Goal: Entertainment & Leisure: Consume media (video, audio)

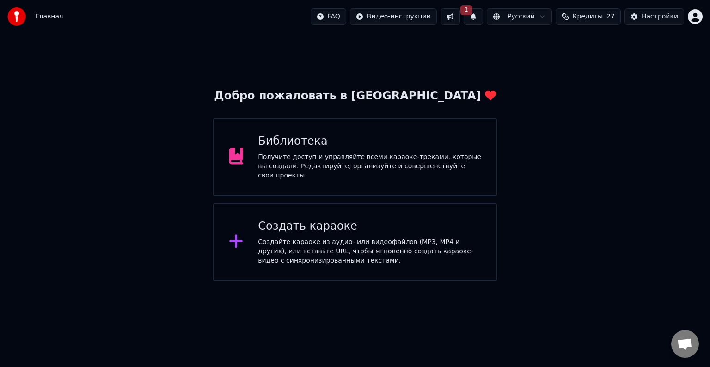
click at [479, 18] on button "1" at bounding box center [473, 16] width 19 height 17
click at [574, 124] on div "Добро пожаловать в Youka Библиотека Получите доступ и управляйте всеми караоке-…" at bounding box center [355, 157] width 710 height 248
click at [344, 146] on div "Библиотека" at bounding box center [369, 141] width 223 height 15
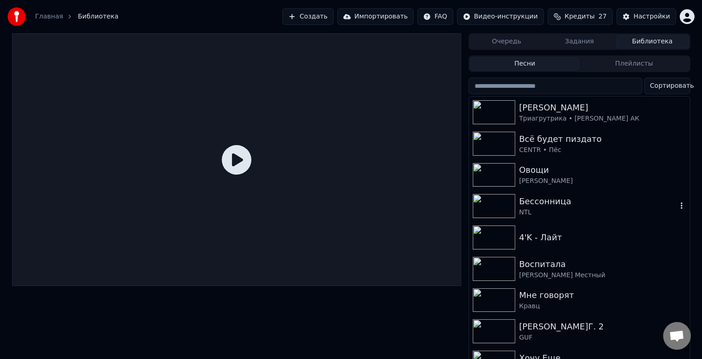
drag, startPoint x: 560, startPoint y: 196, endPoint x: 587, endPoint y: 141, distance: 61.2
click at [536, 233] on div "4'K - Лайт" at bounding box center [598, 237] width 158 height 13
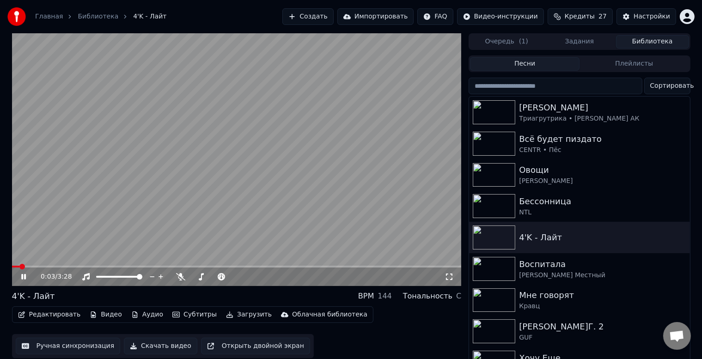
click at [188, 315] on button "Субтитры" at bounding box center [195, 314] width 52 height 13
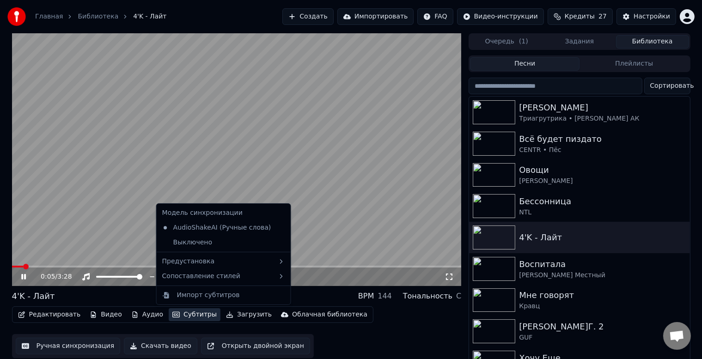
click at [399, 342] on div "Редактировать Видео Аудио Субтитры Загрузить Облачная библиотека Ручная синхрон…" at bounding box center [237, 333] width 450 height 52
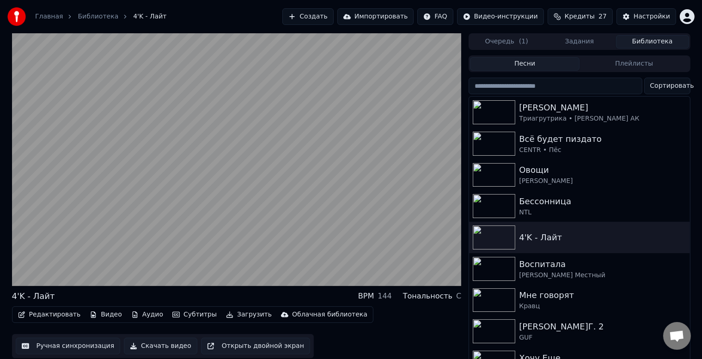
click at [148, 350] on button "Скачать видео" at bounding box center [161, 346] width 74 height 17
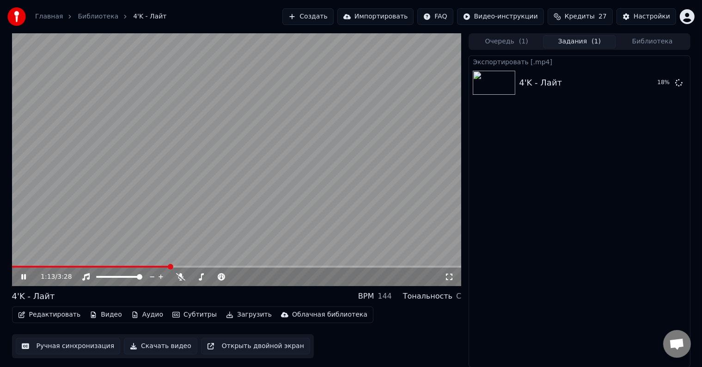
click at [518, 41] on button "Очередь ( 1 )" at bounding box center [506, 41] width 73 height 13
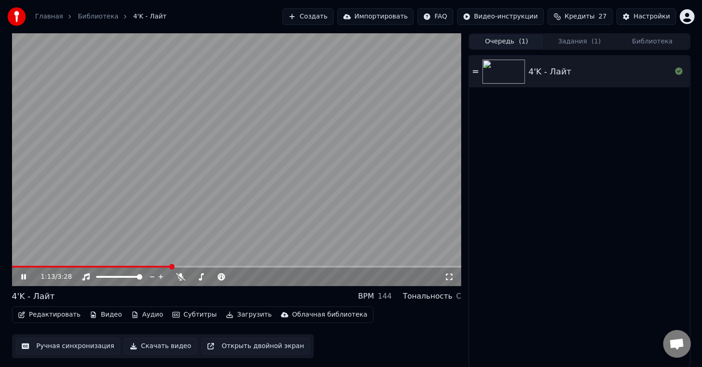
click at [562, 37] on button "Задания ( 1 )" at bounding box center [579, 41] width 73 height 13
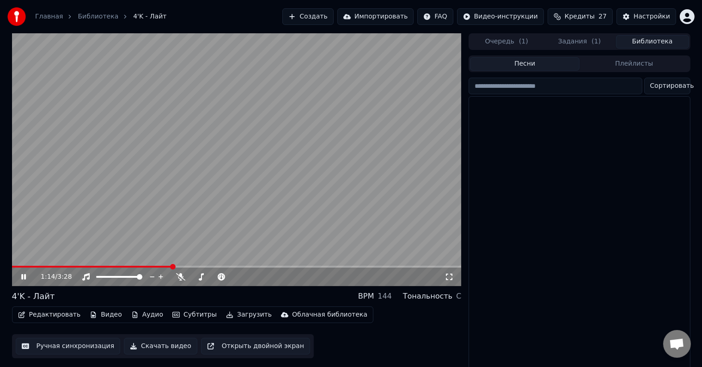
click at [673, 44] on button "Библиотека" at bounding box center [652, 41] width 73 height 13
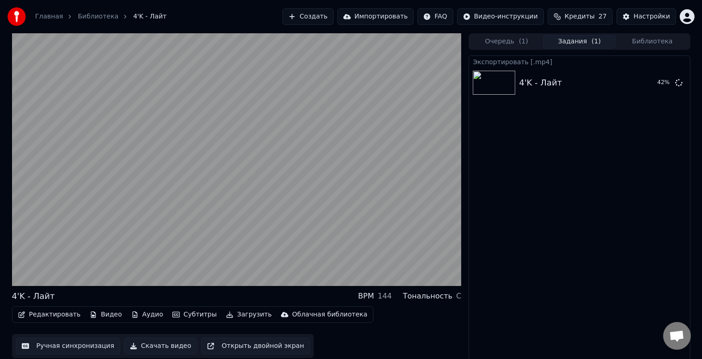
click at [577, 42] on button "Задания ( 1 )" at bounding box center [579, 41] width 73 height 13
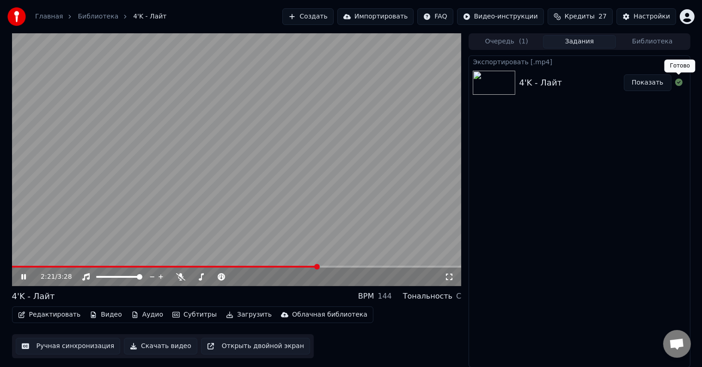
click at [651, 85] on button "Показать" at bounding box center [648, 82] width 48 height 17
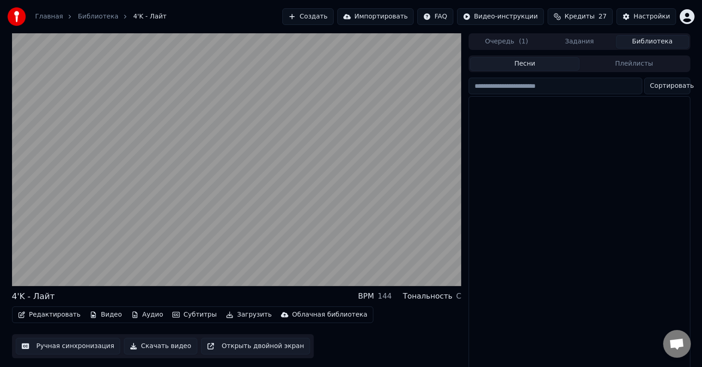
click at [644, 42] on button "Библиотека" at bounding box center [652, 41] width 73 height 13
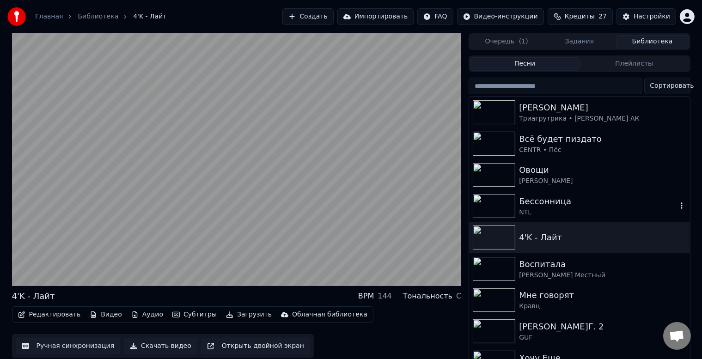
click at [590, 201] on div "Бессонница" at bounding box center [598, 201] width 158 height 13
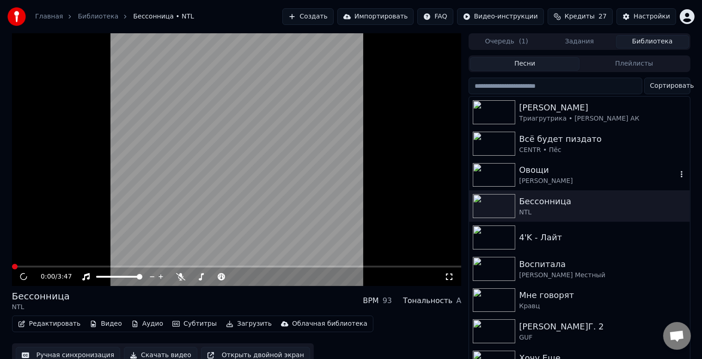
click at [602, 182] on div "[PERSON_NAME]" at bounding box center [598, 181] width 158 height 9
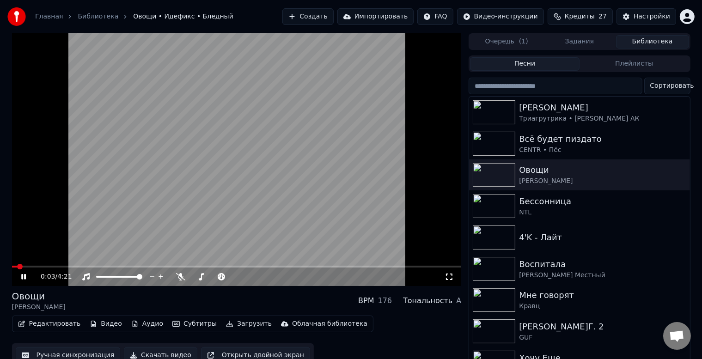
click at [153, 353] on button "Скачать видео" at bounding box center [161, 355] width 74 height 17
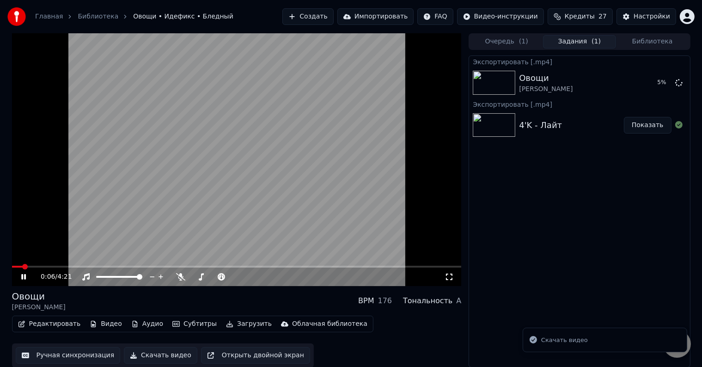
click at [39, 264] on video at bounding box center [237, 159] width 450 height 253
click at [57, 239] on video at bounding box center [237, 159] width 450 height 253
click at [37, 265] on span at bounding box center [40, 267] width 6 height 6
click at [448, 281] on div "0:17 / 4:21" at bounding box center [237, 276] width 442 height 9
click at [450, 280] on icon at bounding box center [449, 276] width 9 height 7
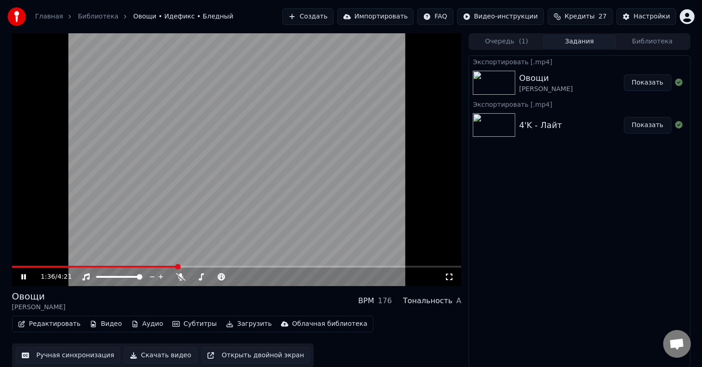
click at [527, 44] on button "Очередь ( 1 )" at bounding box center [506, 41] width 73 height 13
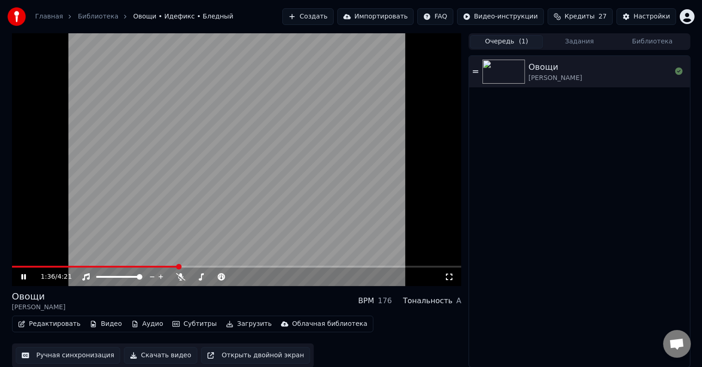
click at [646, 54] on div "Овощи [PERSON_NAME]" at bounding box center [579, 211] width 221 height 314
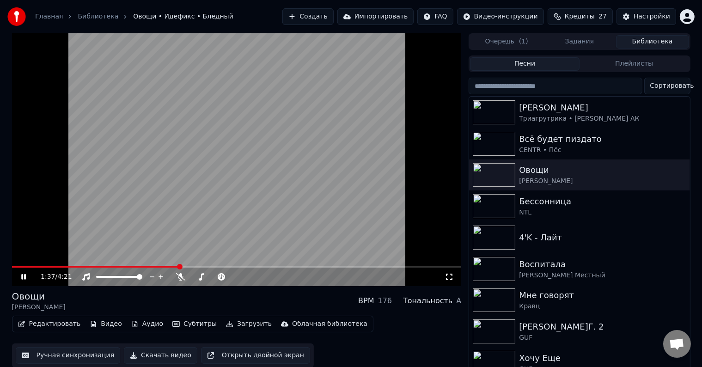
click at [649, 42] on button "Библиотека" at bounding box center [652, 41] width 73 height 13
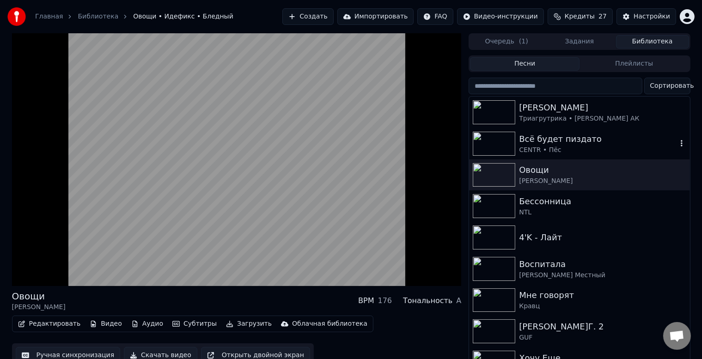
click at [623, 152] on div "CENTR • Пёс" at bounding box center [598, 150] width 158 height 9
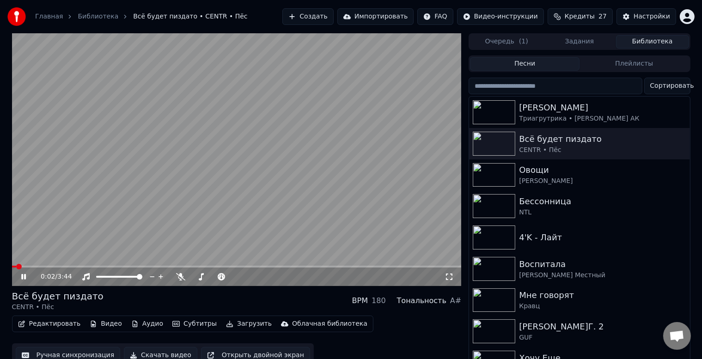
click at [154, 352] on button "Скачать видео" at bounding box center [161, 355] width 74 height 17
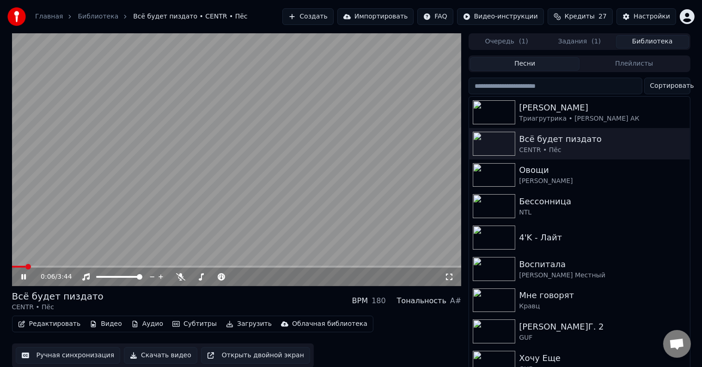
click at [640, 38] on button "Библиотека" at bounding box center [652, 41] width 73 height 13
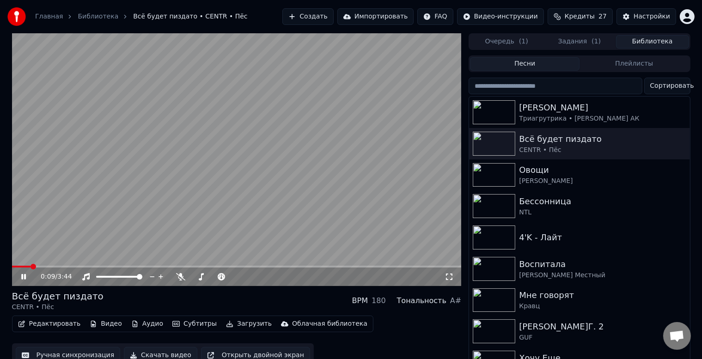
click at [450, 281] on div "0:09 / 3:44" at bounding box center [237, 276] width 442 height 9
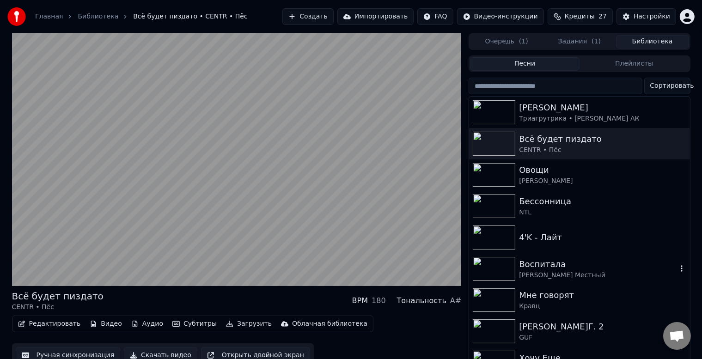
click at [540, 259] on div "Воспитала" at bounding box center [598, 264] width 158 height 13
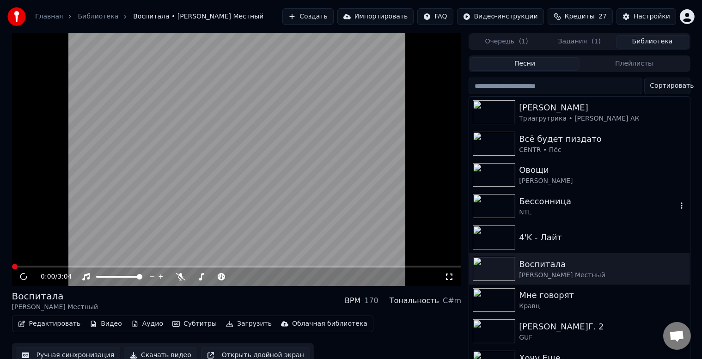
click at [551, 198] on div "Бессонница" at bounding box center [598, 201] width 158 height 13
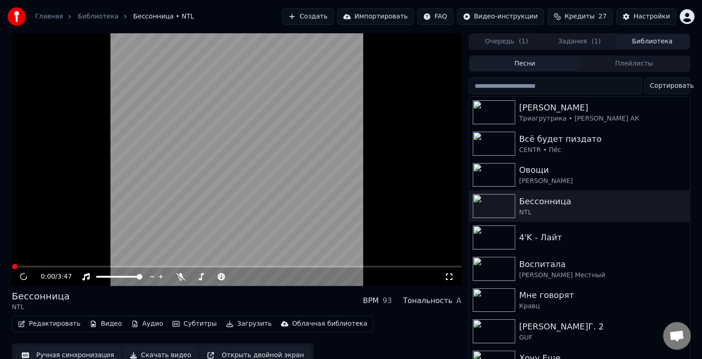
click at [150, 354] on button "Скачать видео" at bounding box center [161, 355] width 74 height 17
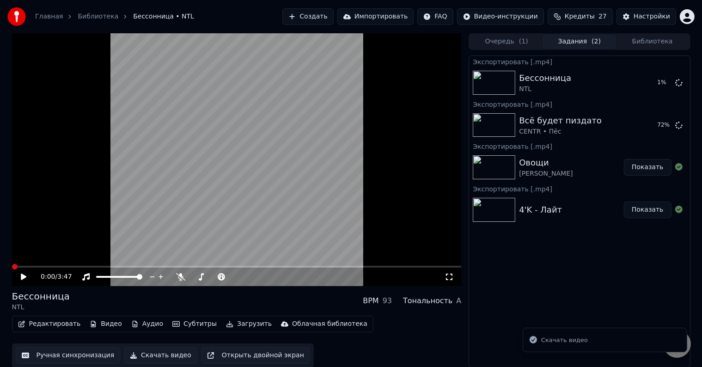
click at [23, 274] on icon at bounding box center [30, 276] width 22 height 7
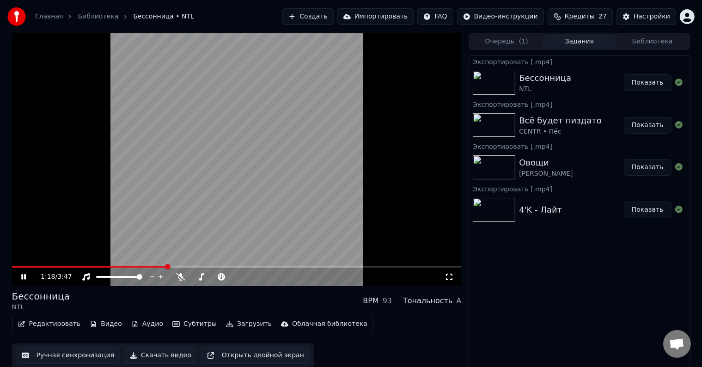
click at [669, 39] on button "Библиотека" at bounding box center [652, 41] width 73 height 13
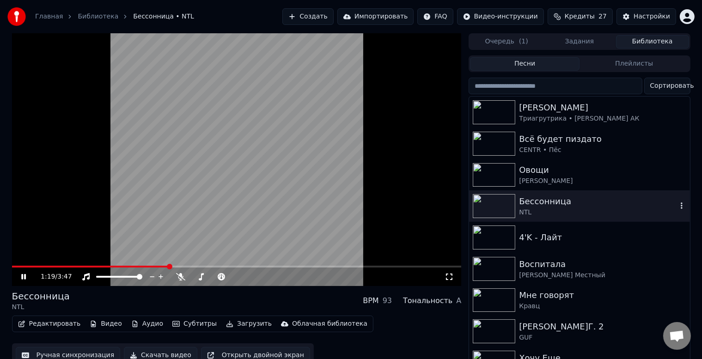
scroll to position [61, 0]
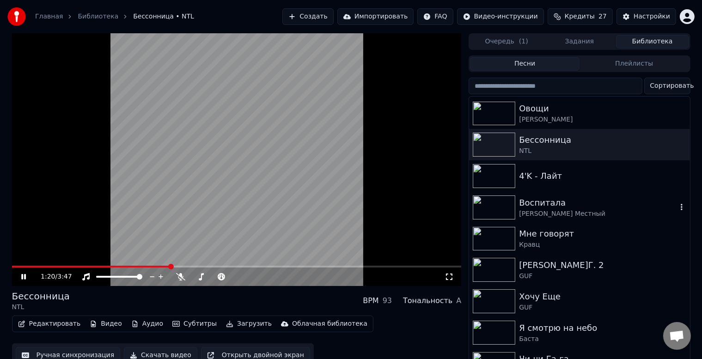
click at [582, 214] on div "[PERSON_NAME] Местный" at bounding box center [598, 213] width 158 height 9
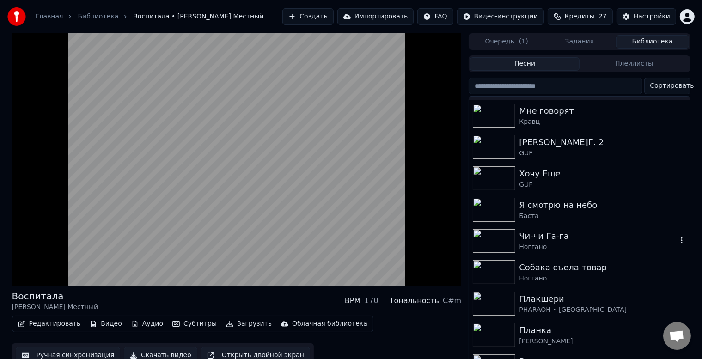
scroll to position [61, 0]
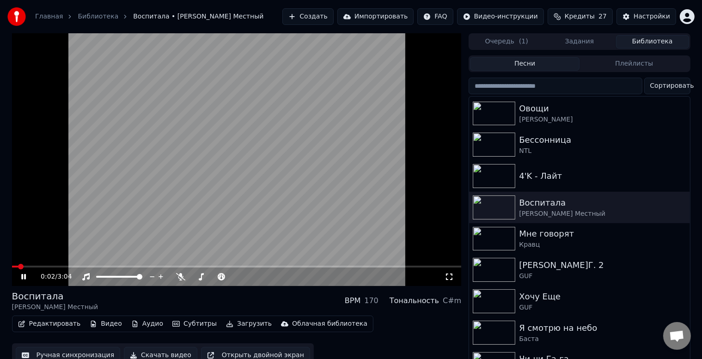
click at [174, 353] on button "Скачать видео" at bounding box center [161, 355] width 74 height 17
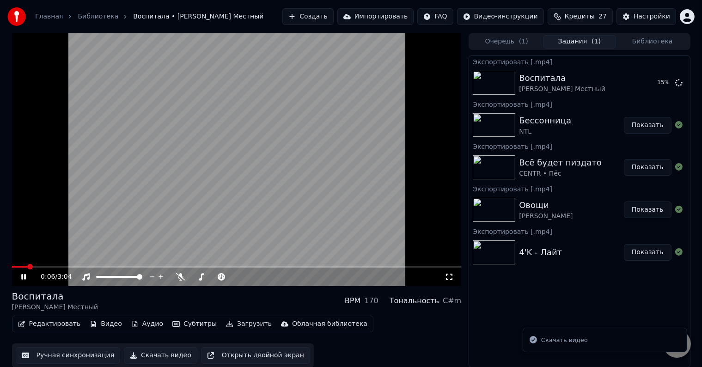
click at [40, 264] on video at bounding box center [237, 159] width 450 height 253
click at [41, 267] on span at bounding box center [237, 267] width 450 height 2
click at [69, 230] on video at bounding box center [237, 159] width 450 height 253
click at [39, 265] on video at bounding box center [237, 159] width 450 height 253
click at [40, 266] on span at bounding box center [29, 267] width 34 height 2
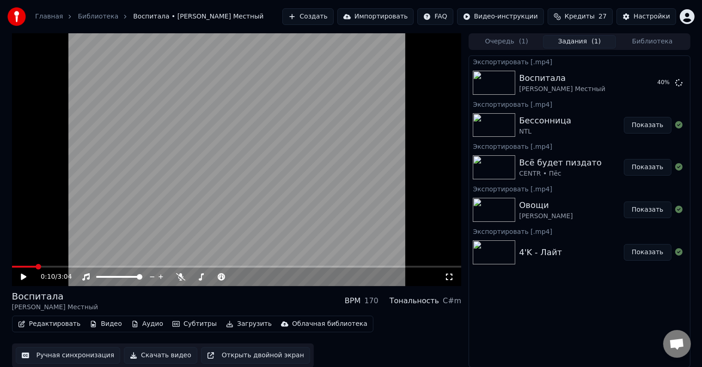
click at [33, 266] on span at bounding box center [24, 267] width 25 height 2
click at [220, 190] on video at bounding box center [237, 159] width 450 height 253
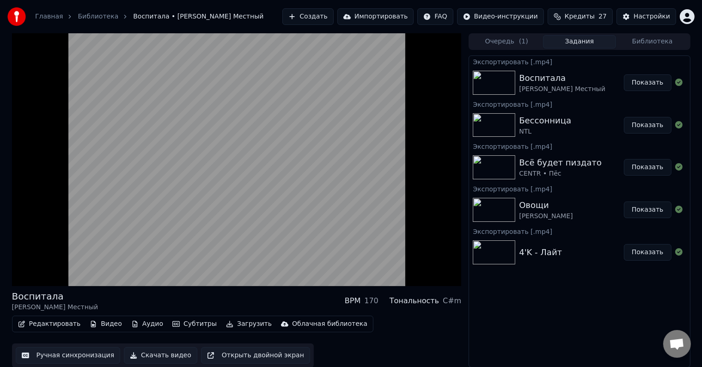
click at [634, 39] on button "Библиотека" at bounding box center [652, 41] width 73 height 13
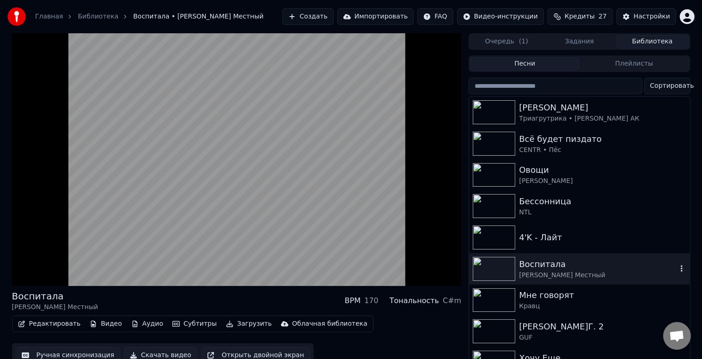
click at [580, 291] on div "Мне говорят" at bounding box center [602, 295] width 167 height 13
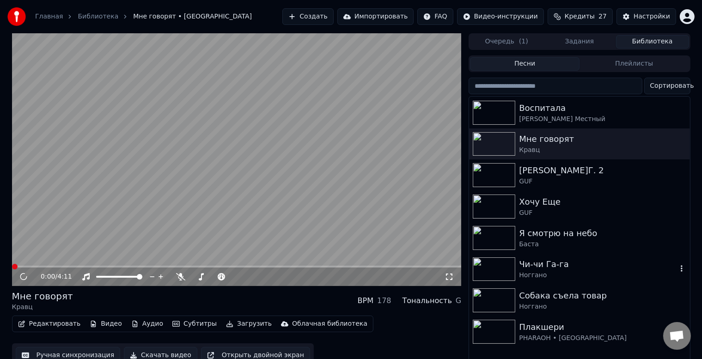
scroll to position [123, 0]
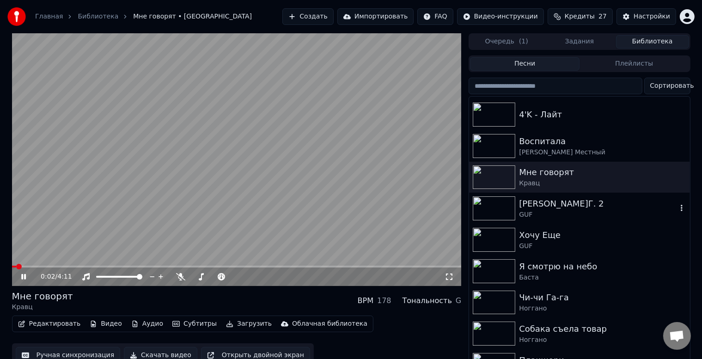
click at [597, 220] on div "[PERSON_NAME]Г. 2 GUF" at bounding box center [579, 208] width 221 height 31
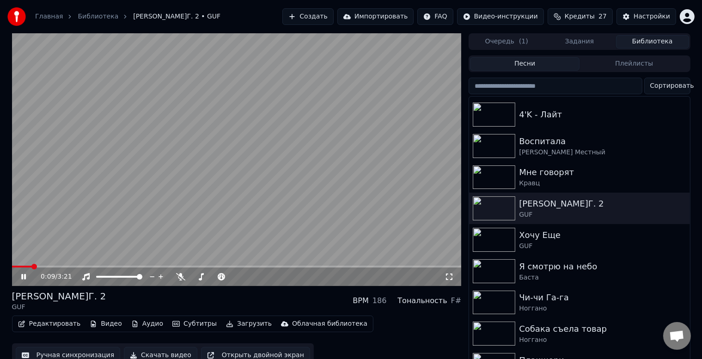
click at [32, 267] on span at bounding box center [237, 267] width 450 height 2
click at [169, 353] on button "Скачать видео" at bounding box center [161, 355] width 74 height 17
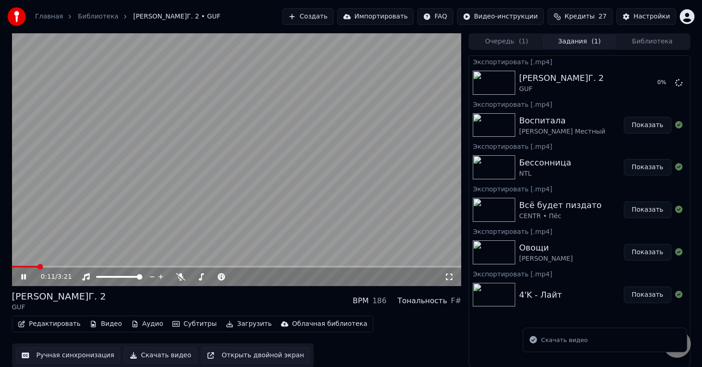
click at [671, 33] on div "Очередь ( 1 ) Задания ( 1 ) Библиотека" at bounding box center [579, 41] width 221 height 17
click at [662, 44] on button "Библиотека" at bounding box center [652, 41] width 73 height 13
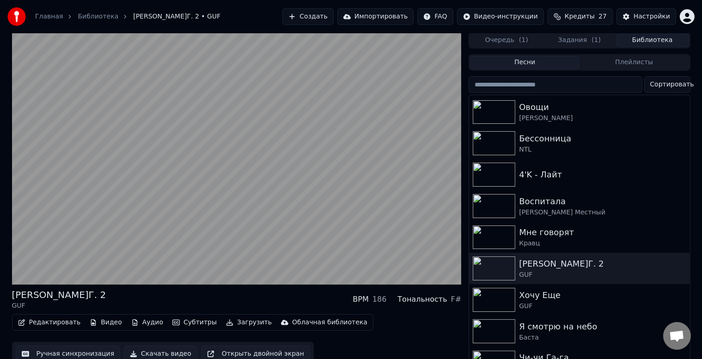
scroll to position [12, 0]
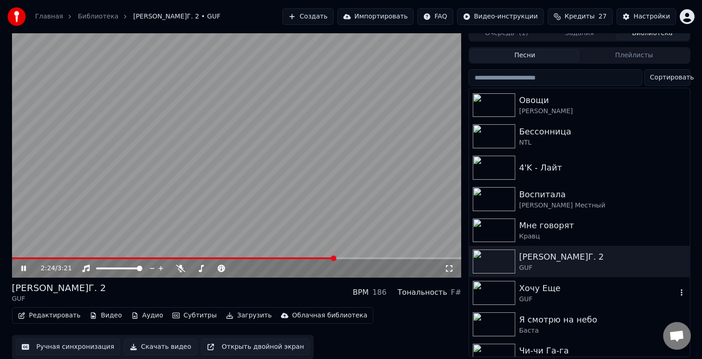
click at [565, 285] on div "Хочу Еще" at bounding box center [598, 288] width 158 height 13
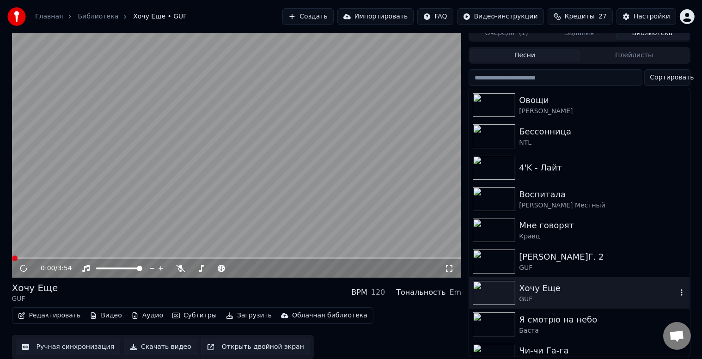
scroll to position [246, 0]
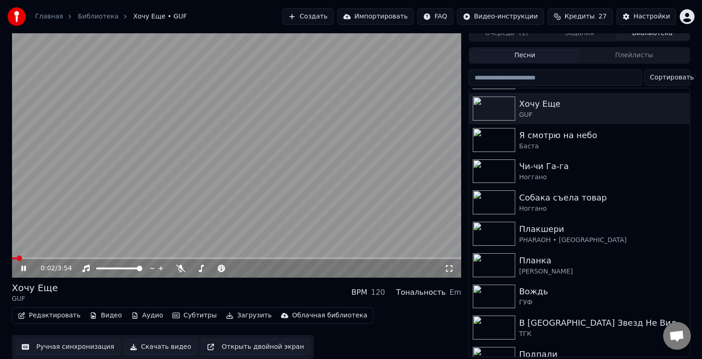
click at [170, 344] on button "Скачать видео" at bounding box center [161, 347] width 74 height 17
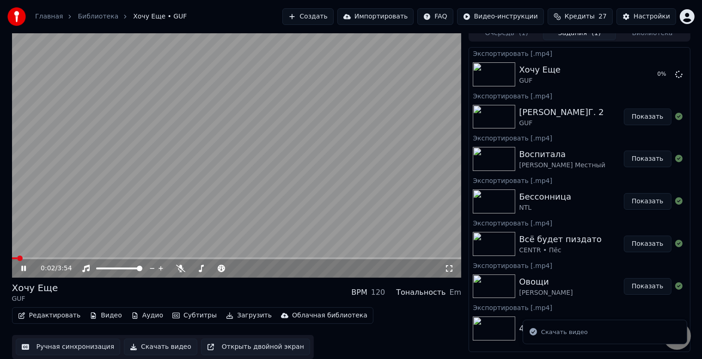
scroll to position [0, 0]
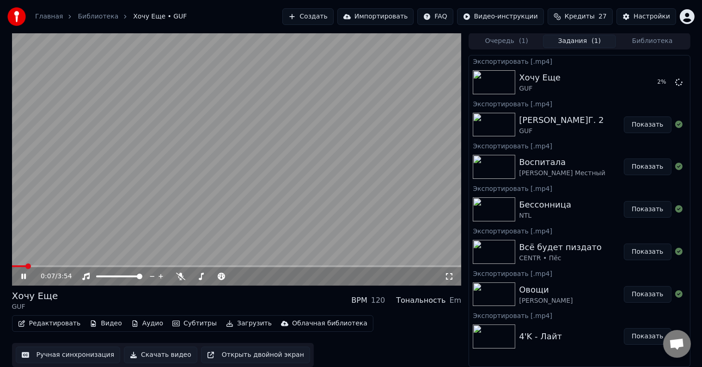
click at [37, 266] on span at bounding box center [237, 266] width 450 height 2
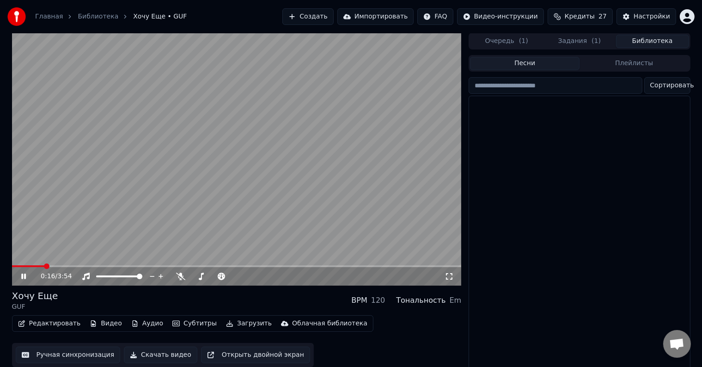
click at [644, 45] on button "Библиотека" at bounding box center [652, 41] width 73 height 13
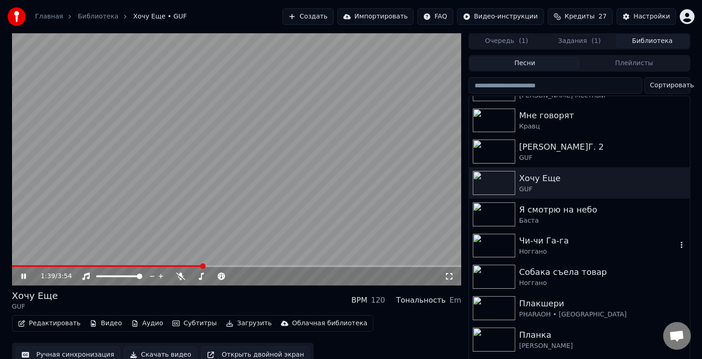
scroll to position [185, 0]
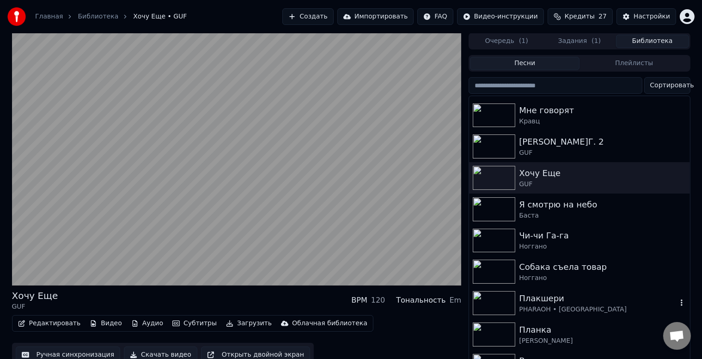
click at [562, 299] on div "Плакшери" at bounding box center [598, 298] width 158 height 13
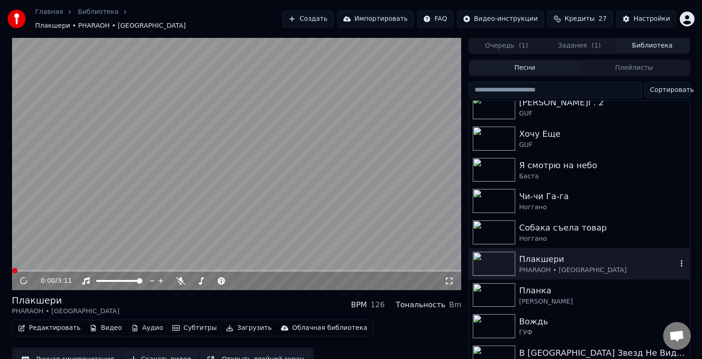
scroll to position [246, 0]
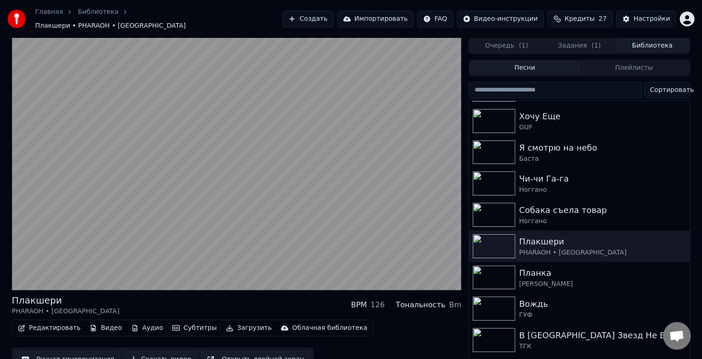
click at [146, 355] on button "Скачать видео" at bounding box center [161, 359] width 74 height 17
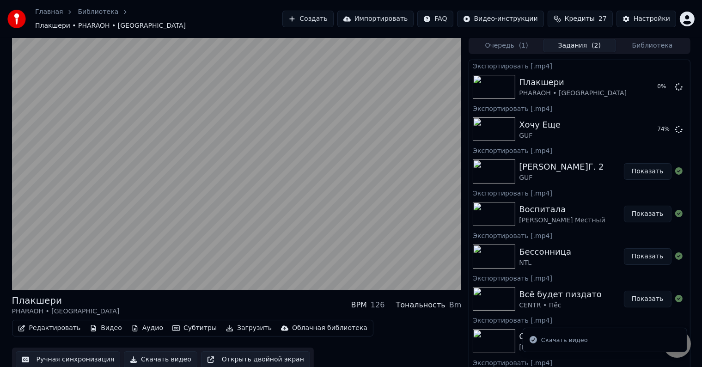
click at [651, 31] on div "Главная Библиотека Плакшери • PHARAOH • Boulevard Depo Создать Импортировать FA…" at bounding box center [351, 19] width 702 height 38
drag, startPoint x: 648, startPoint y: 43, endPoint x: 645, endPoint y: 47, distance: 4.9
click at [645, 46] on button "Библиотека" at bounding box center [652, 45] width 73 height 13
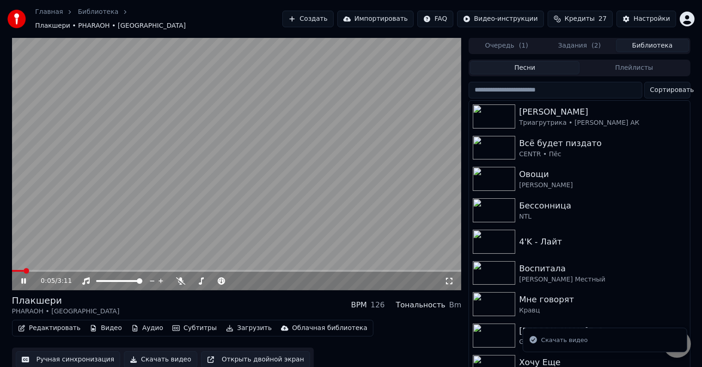
click at [572, 41] on button "Задания ( 2 )" at bounding box center [579, 45] width 73 height 13
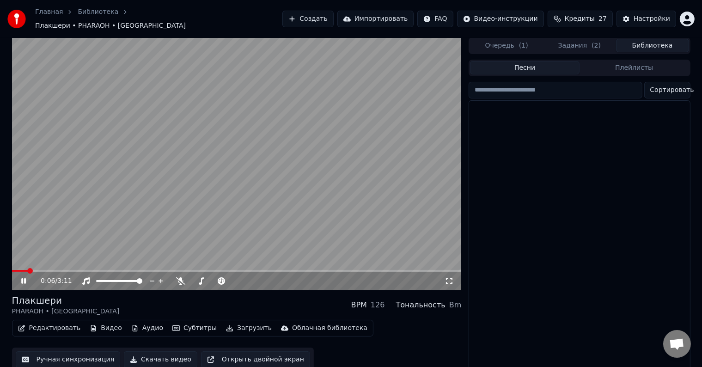
click at [680, 39] on button "Библиотека" at bounding box center [652, 45] width 73 height 13
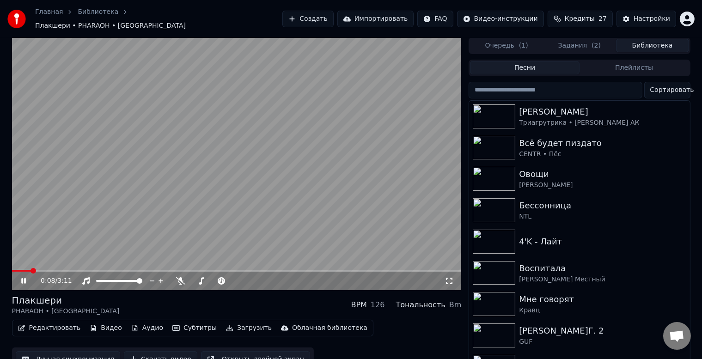
click at [43, 264] on video at bounding box center [237, 163] width 450 height 253
click at [46, 264] on video at bounding box center [237, 163] width 450 height 253
click at [43, 268] on span at bounding box center [45, 271] width 6 height 6
click at [50, 268] on span at bounding box center [52, 271] width 6 height 6
click at [55, 268] on span at bounding box center [52, 271] width 6 height 6
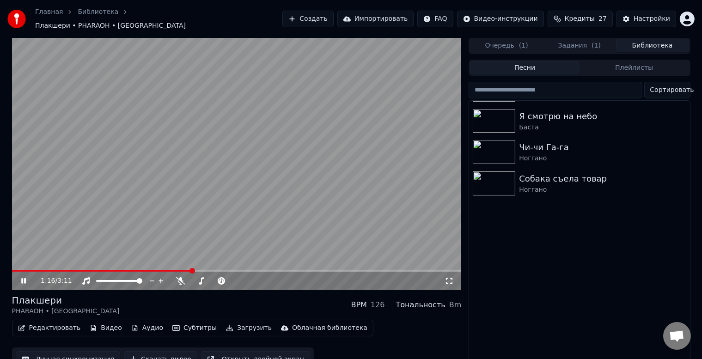
scroll to position [308, 0]
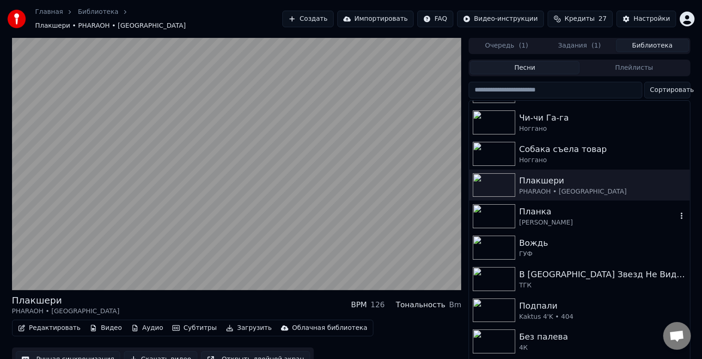
click at [552, 210] on div "Планка" at bounding box center [598, 211] width 158 height 13
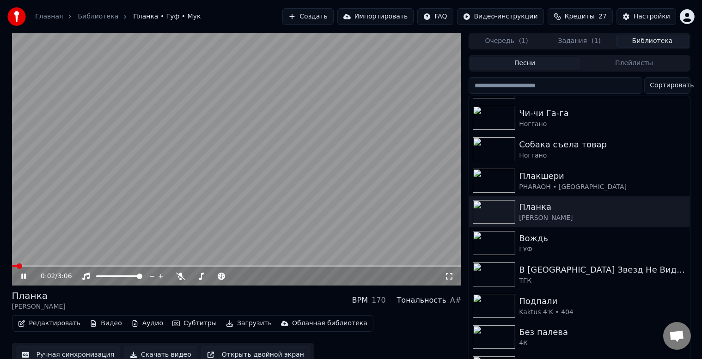
click at [154, 355] on button "Скачать видео" at bounding box center [161, 355] width 74 height 17
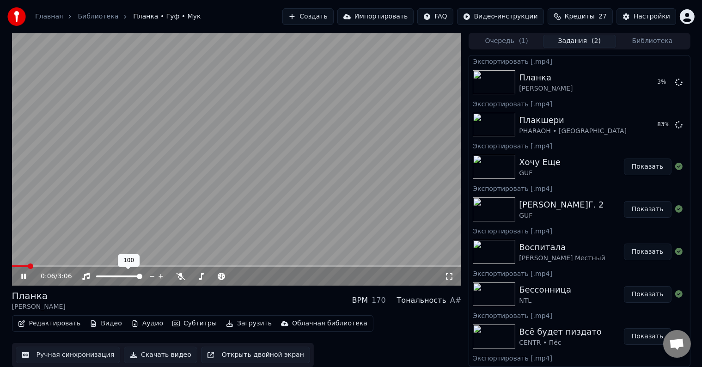
click at [142, 278] on span at bounding box center [140, 277] width 6 height 6
click at [73, 264] on span at bounding box center [74, 267] width 6 height 6
click at [78, 264] on span at bounding box center [76, 267] width 6 height 6
click at [85, 264] on span at bounding box center [83, 267] width 6 height 6
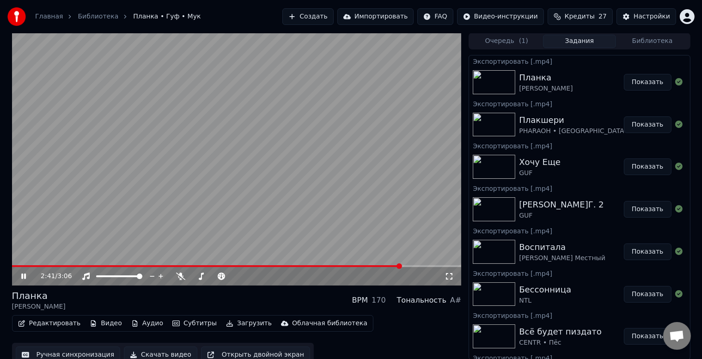
click at [629, 43] on button "Библиотека" at bounding box center [652, 41] width 73 height 13
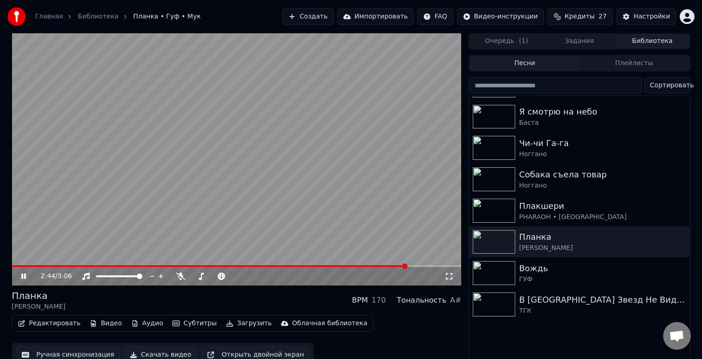
scroll to position [308, 0]
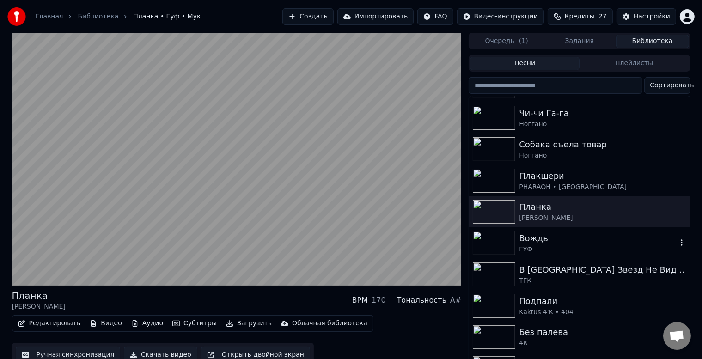
click at [573, 243] on div "Вождь" at bounding box center [598, 238] width 158 height 13
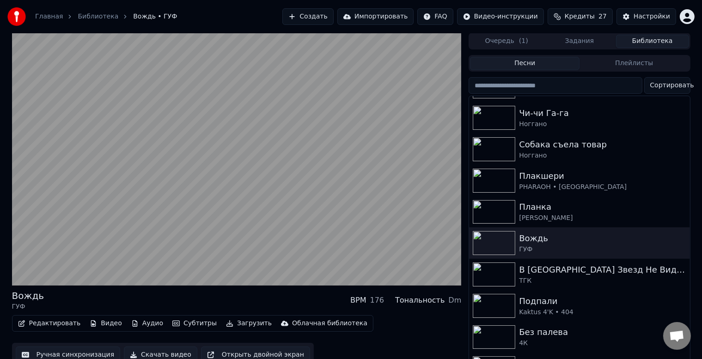
click at [165, 352] on button "Скачать видео" at bounding box center [161, 355] width 74 height 17
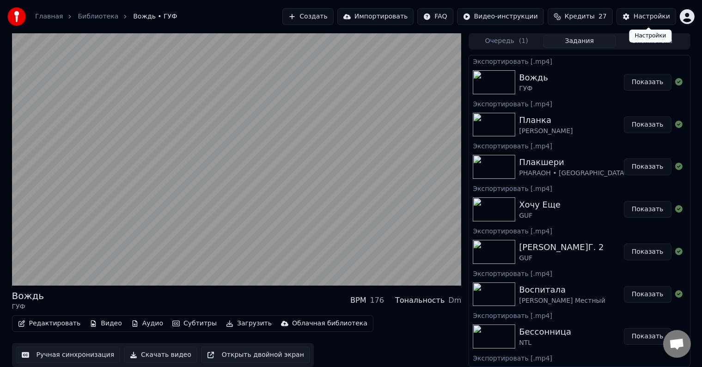
click at [646, 52] on div "Очередь ( 1 ) Задания Библиотека Экспортировать [.mp4] Вождь ГУФ Показать Экспо…" at bounding box center [579, 200] width 221 height 334
click at [657, 37] on button "Библиотека" at bounding box center [652, 41] width 73 height 13
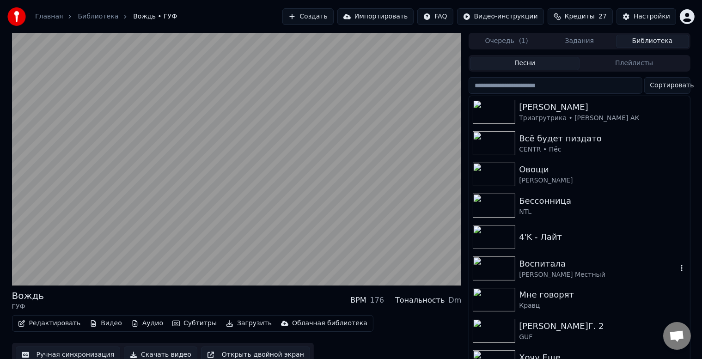
scroll to position [370, 0]
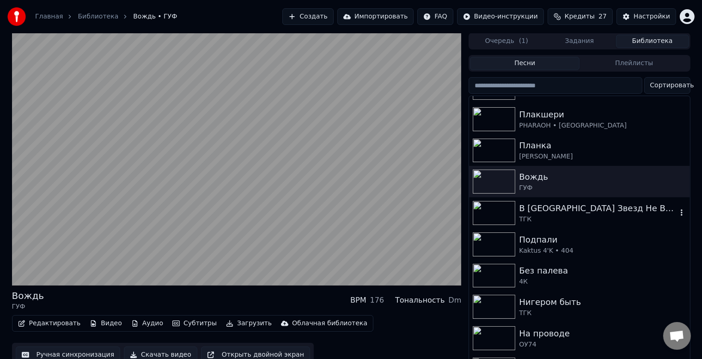
click at [617, 217] on div "ТГК" at bounding box center [598, 219] width 158 height 9
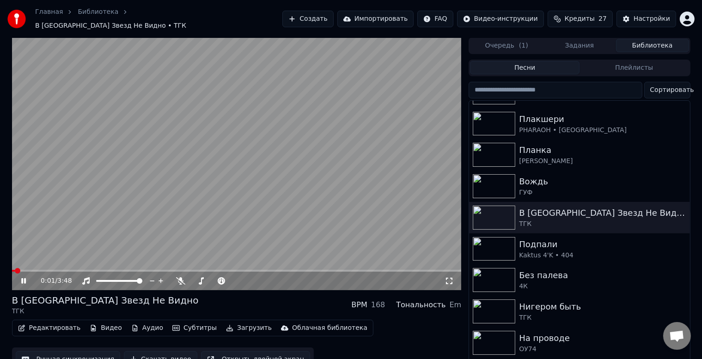
click at [161, 352] on button "Скачать видео" at bounding box center [161, 359] width 74 height 17
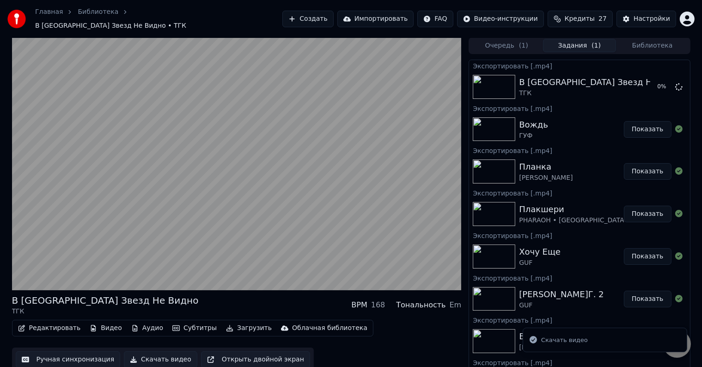
click at [657, 39] on button "Библиотека" at bounding box center [652, 45] width 73 height 13
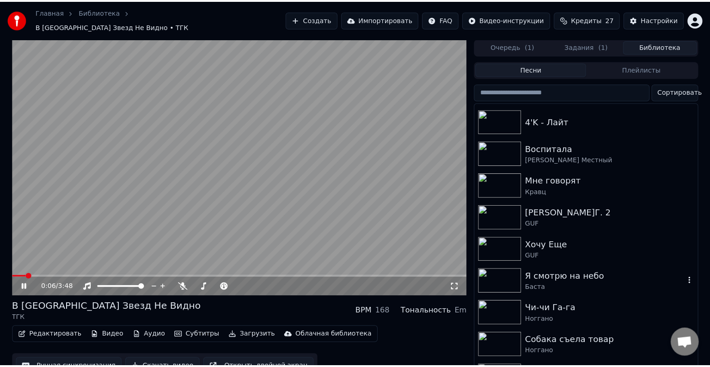
scroll to position [370, 0]
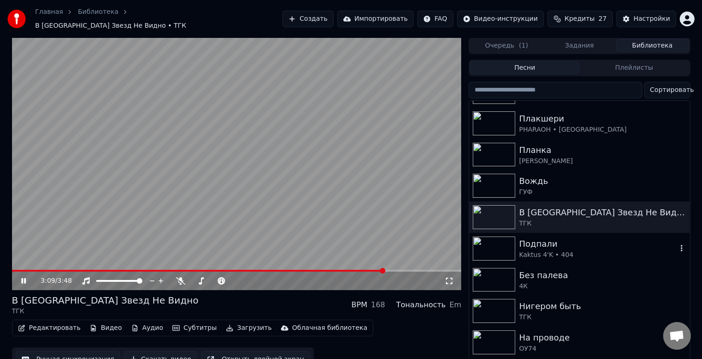
click at [593, 233] on div "Подпали Kaktus 4'K • 404" at bounding box center [579, 248] width 221 height 31
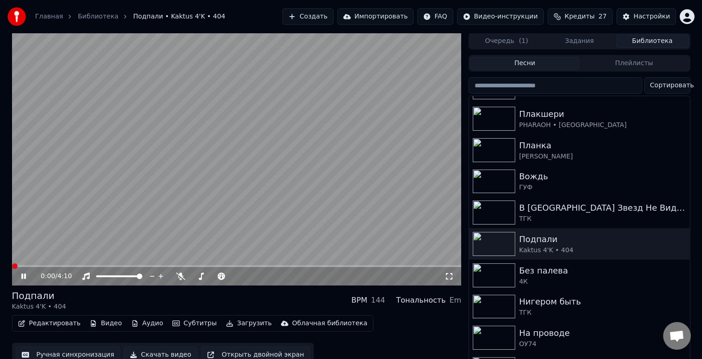
drag, startPoint x: 162, startPoint y: 352, endPoint x: 640, endPoint y: 39, distance: 571.7
click at [162, 352] on button "Скачать видео" at bounding box center [161, 355] width 74 height 17
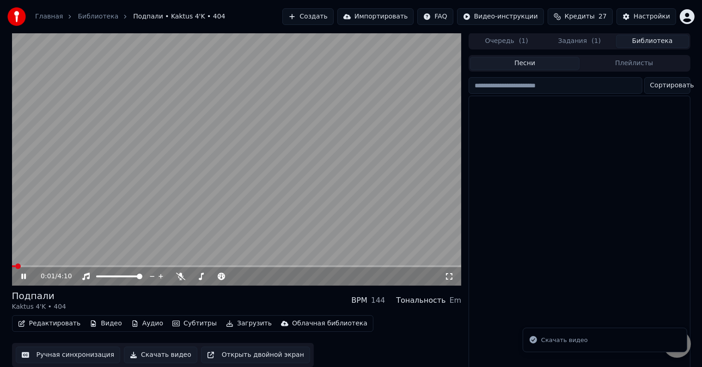
click at [640, 39] on button "Библиотека" at bounding box center [652, 41] width 73 height 13
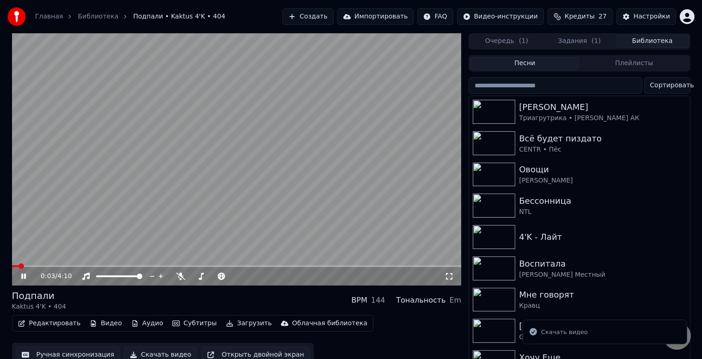
click at [31, 263] on video at bounding box center [237, 159] width 450 height 253
click at [27, 277] on icon at bounding box center [30, 276] width 22 height 7
click at [31, 266] on span at bounding box center [237, 266] width 450 height 2
click at [33, 266] on span at bounding box center [36, 267] width 6 height 6
click at [601, 36] on button "Задания ( 1 )" at bounding box center [579, 41] width 73 height 13
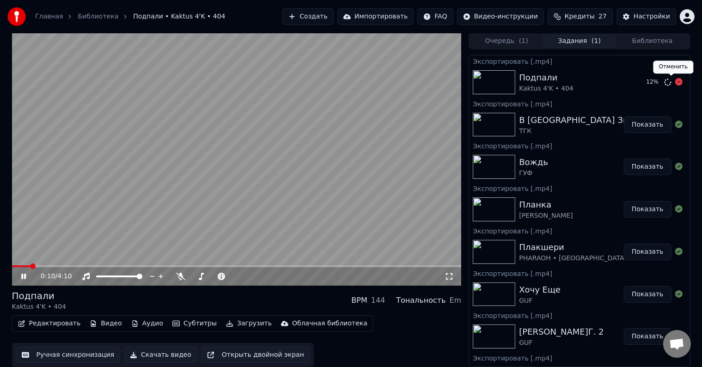
click at [675, 85] on icon at bounding box center [678, 81] width 7 height 7
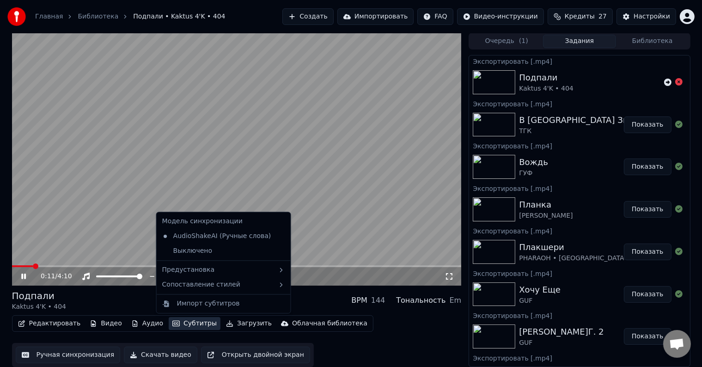
click at [196, 322] on button "Субтитры" at bounding box center [195, 323] width 52 height 13
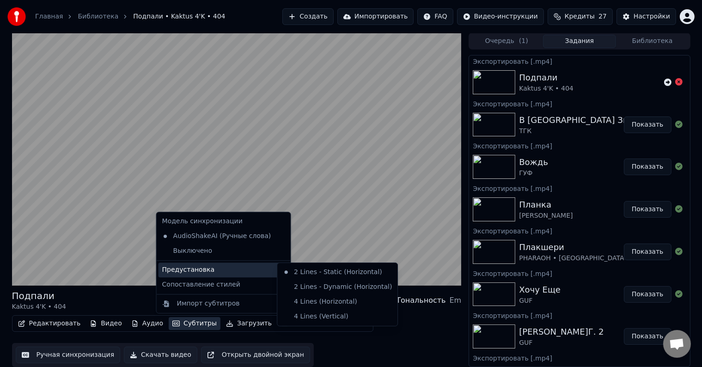
click at [241, 268] on div "Предустановка" at bounding box center [224, 270] width 130 height 15
click at [307, 303] on div "4 Lines (Horizontal)" at bounding box center [337, 302] width 117 height 15
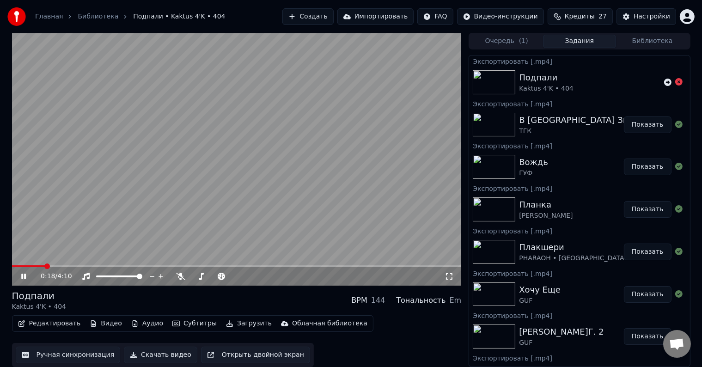
click at [58, 266] on span at bounding box center [237, 266] width 450 height 2
click at [54, 265] on span at bounding box center [33, 266] width 43 height 2
click at [186, 322] on button "Субтитры" at bounding box center [195, 323] width 52 height 13
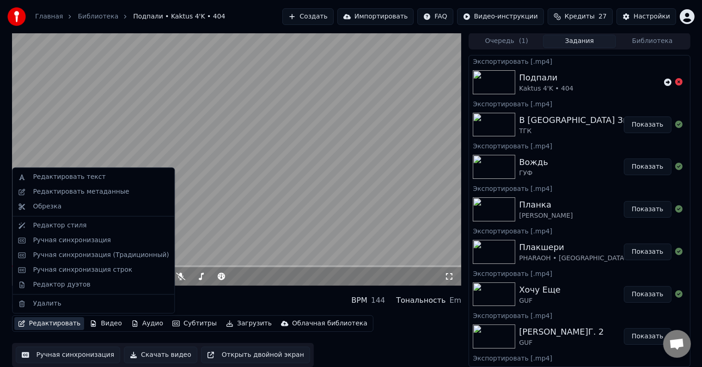
click at [48, 323] on button "Редактировать" at bounding box center [49, 323] width 70 height 13
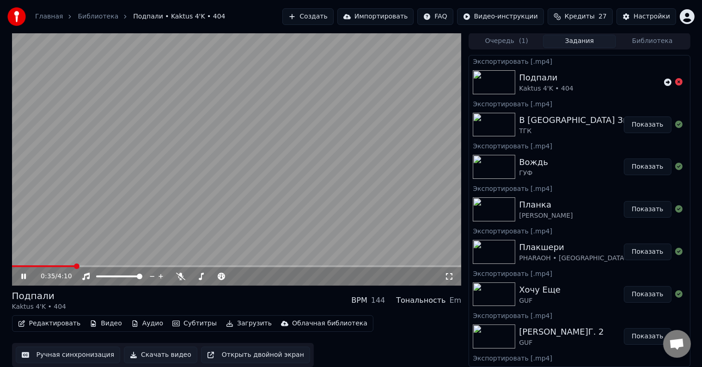
click at [49, 323] on button "Редактировать" at bounding box center [49, 323] width 70 height 13
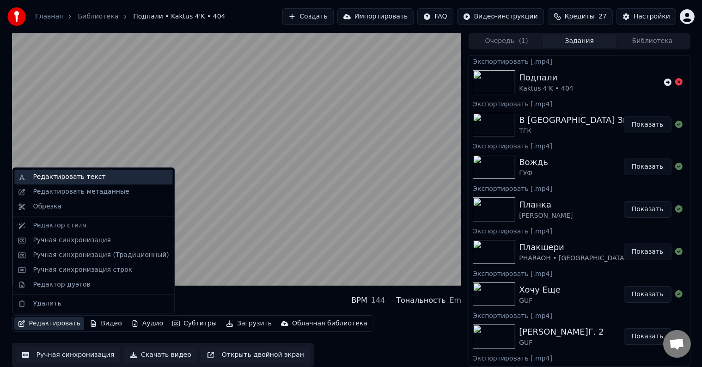
click at [99, 182] on div "Редактировать текст" at bounding box center [93, 177] width 158 height 15
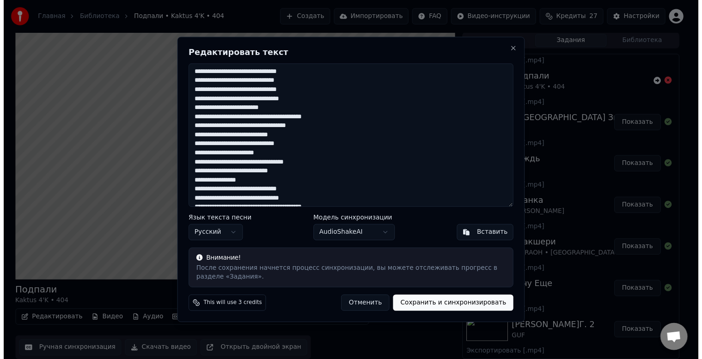
scroll to position [536, 0]
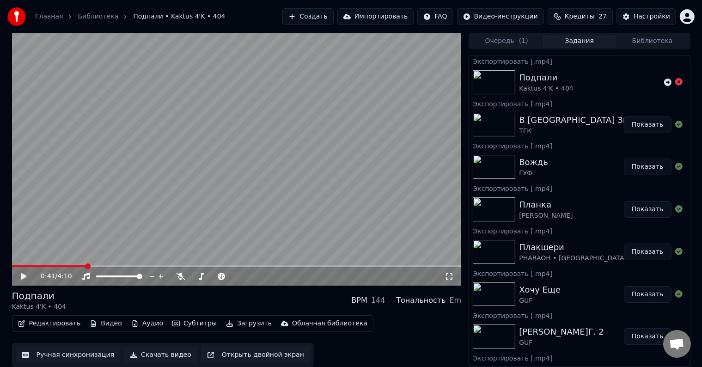
click at [98, 325] on button "Видео" at bounding box center [106, 323] width 40 height 13
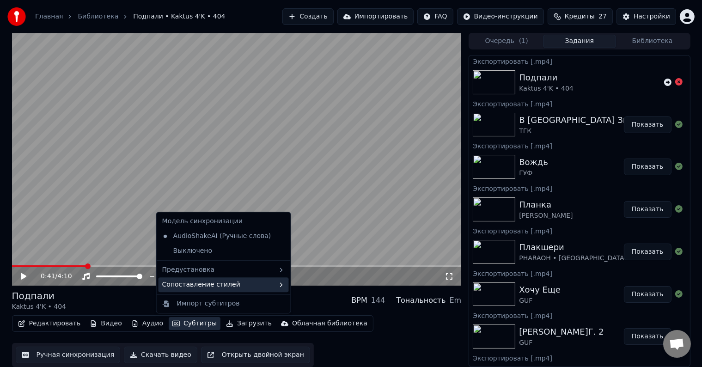
click at [205, 289] on div "Сопоставление стилей" at bounding box center [224, 284] width 130 height 15
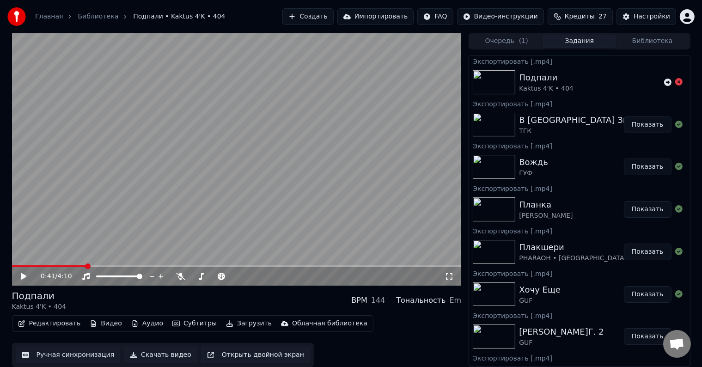
click at [312, 355] on div "Редактировать Видео Аудио Субтитры Загрузить Облачная библиотека Ручная синхрон…" at bounding box center [237, 341] width 450 height 52
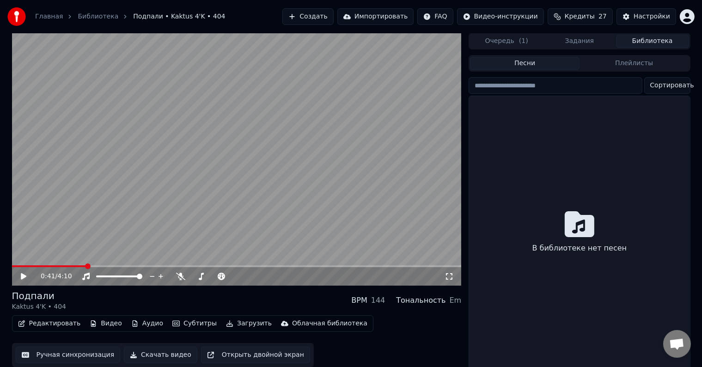
click at [647, 37] on button "Библиотека" at bounding box center [652, 41] width 73 height 13
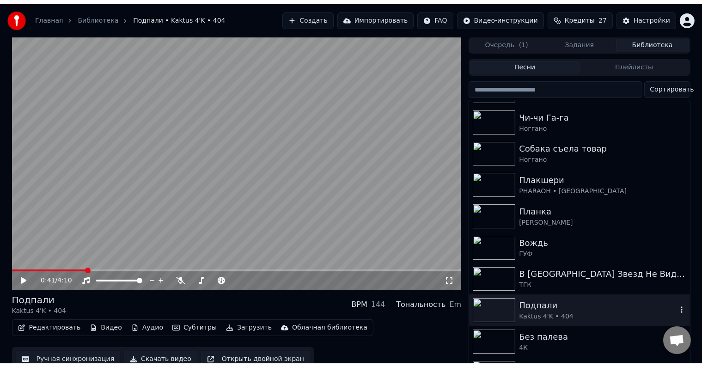
scroll to position [431, 0]
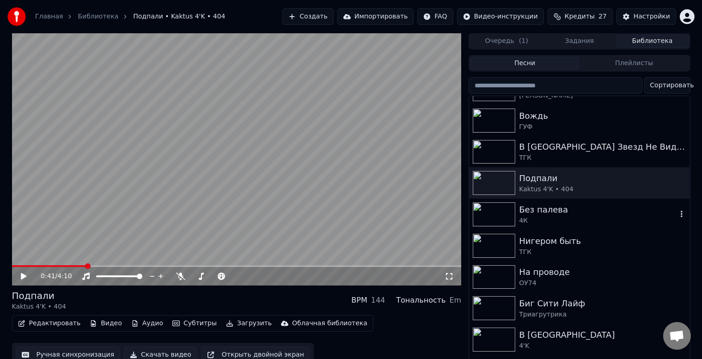
click at [597, 220] on div "4К" at bounding box center [598, 220] width 158 height 9
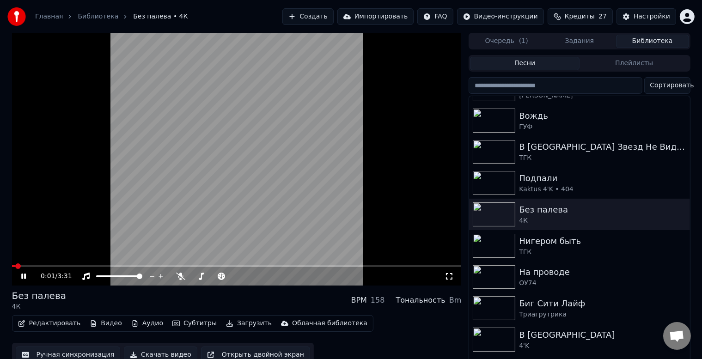
click at [159, 353] on button "Скачать видео" at bounding box center [161, 355] width 74 height 17
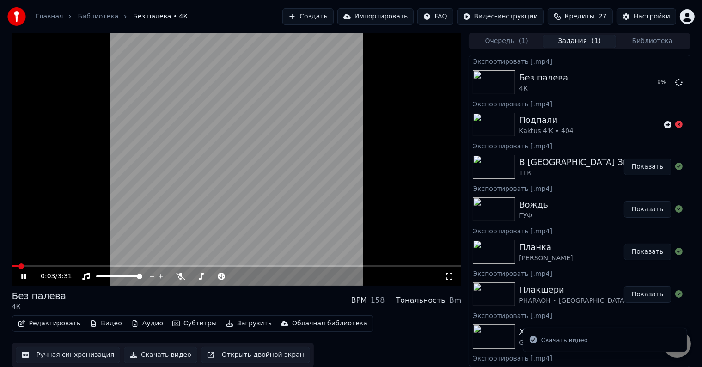
click at [190, 326] on button "Субтитры" at bounding box center [195, 323] width 52 height 13
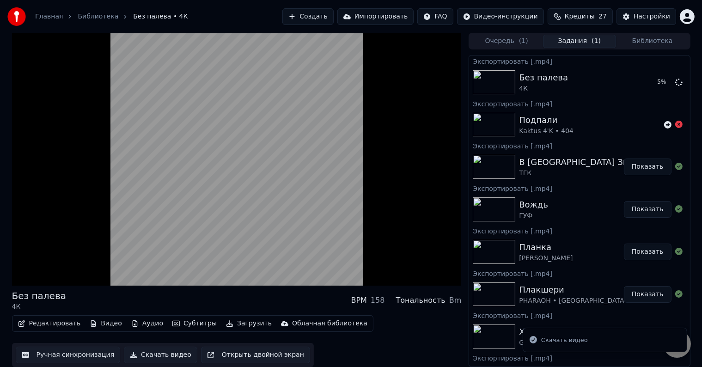
click at [395, 331] on div "Редактировать Видео Аудио Субтитры Загрузить Облачная библиотека Ручная синхрон…" at bounding box center [237, 341] width 450 height 52
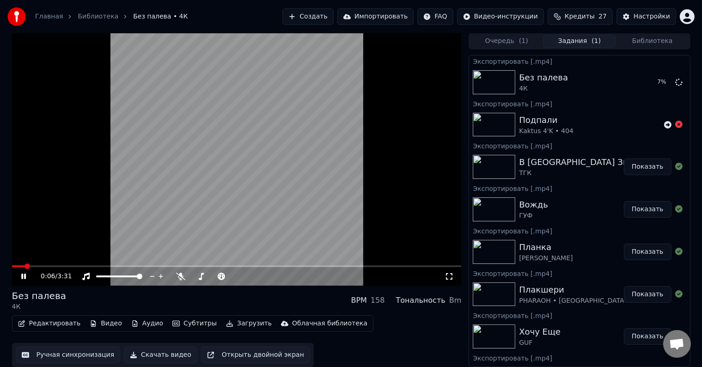
click at [452, 279] on icon at bounding box center [449, 276] width 6 height 6
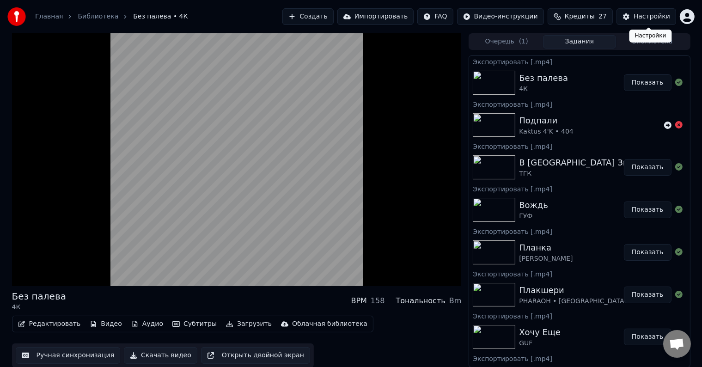
click at [651, 41] on div "Настройки Настройки" at bounding box center [651, 36] width 43 height 13
click at [675, 45] on button "Библиотека" at bounding box center [652, 41] width 73 height 13
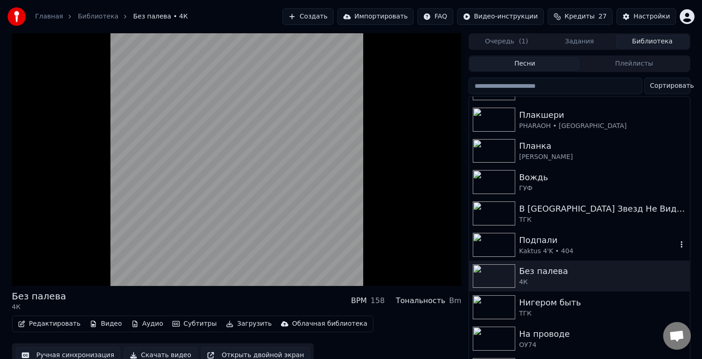
scroll to position [431, 0]
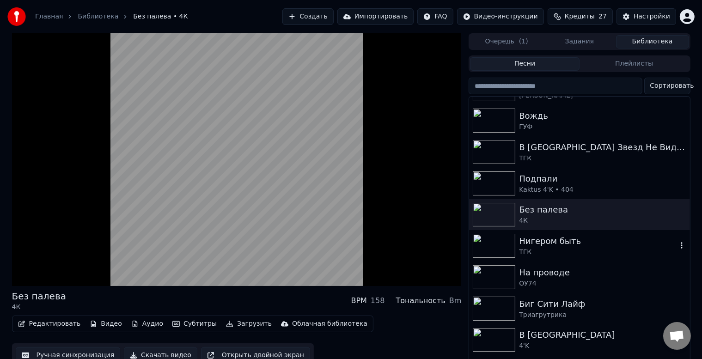
click at [608, 254] on div "ТГК" at bounding box center [598, 252] width 158 height 9
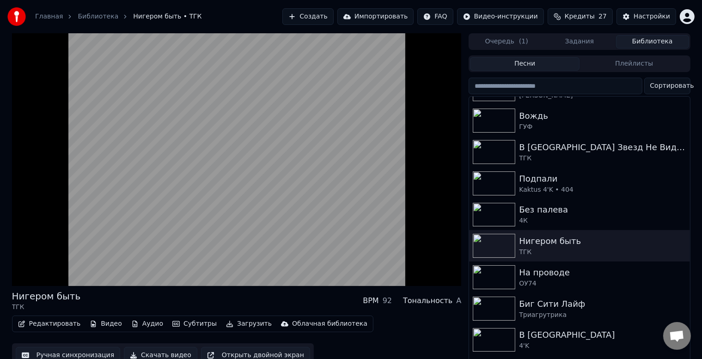
click at [153, 354] on button "Скачать видео" at bounding box center [161, 355] width 74 height 17
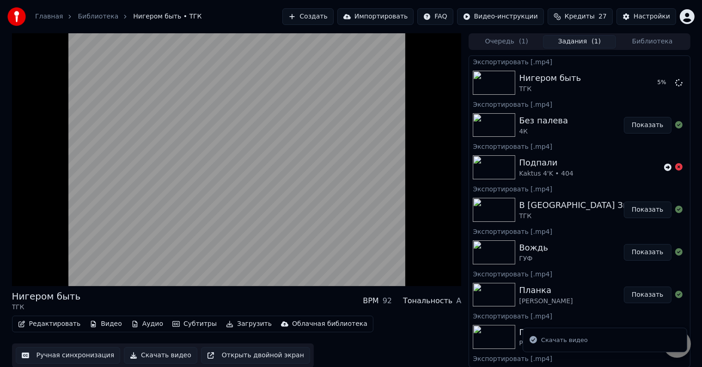
click at [654, 43] on button "Библиотека" at bounding box center [652, 41] width 73 height 13
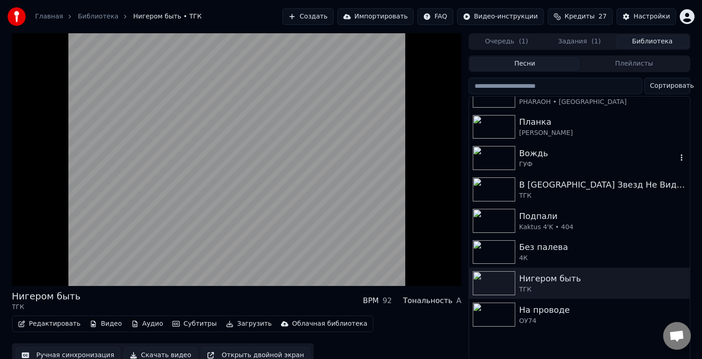
scroll to position [431, 0]
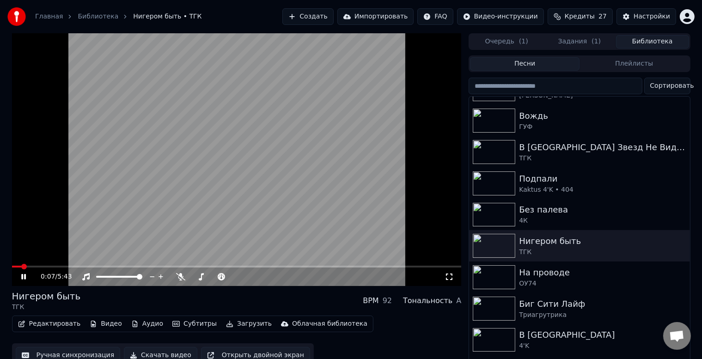
click at [27, 265] on span at bounding box center [24, 267] width 6 height 6
click at [599, 288] on div "ОУ74" at bounding box center [598, 283] width 158 height 9
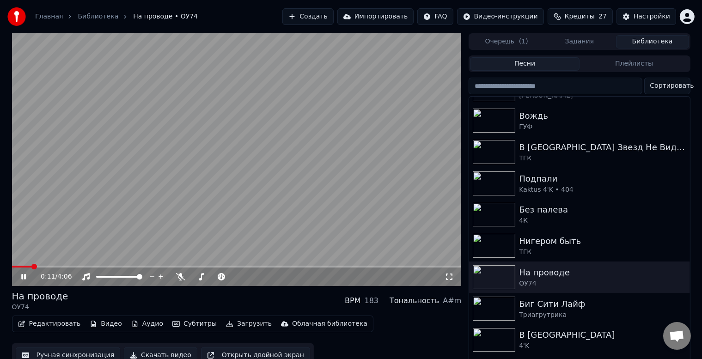
click at [31, 266] on span at bounding box center [237, 267] width 450 height 2
click at [28, 266] on span at bounding box center [22, 267] width 21 height 2
click at [24, 266] on span at bounding box center [18, 267] width 13 height 2
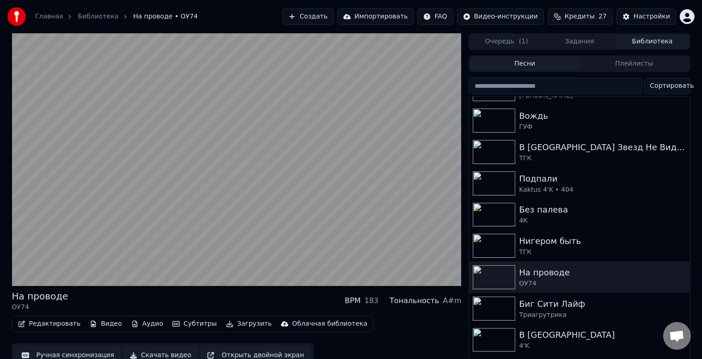
click at [156, 355] on button "Скачать видео" at bounding box center [161, 355] width 74 height 17
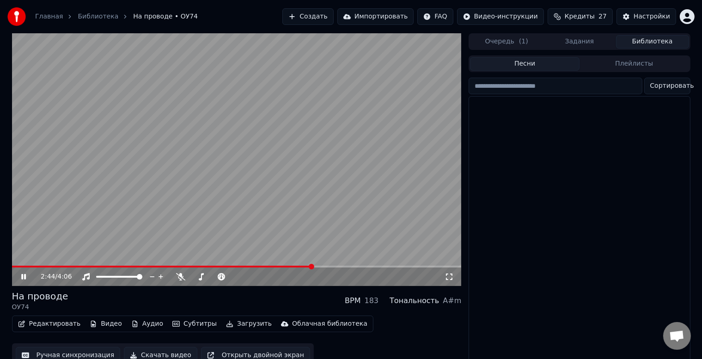
click at [665, 36] on button "Библиотека" at bounding box center [652, 41] width 73 height 13
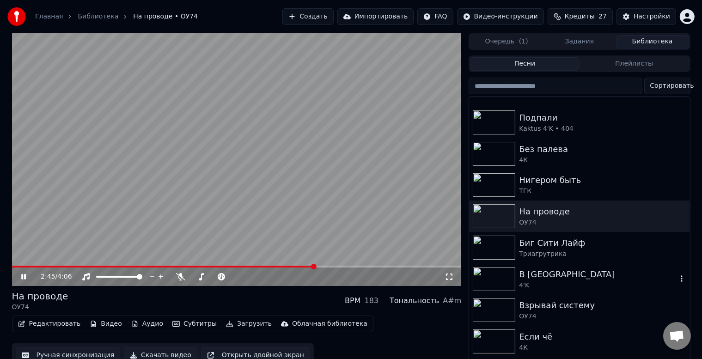
scroll to position [555, 0]
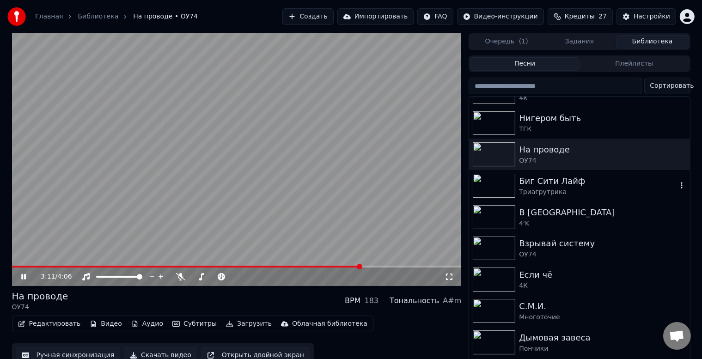
click at [541, 180] on div "Биг Сити Лайф" at bounding box center [598, 181] width 158 height 13
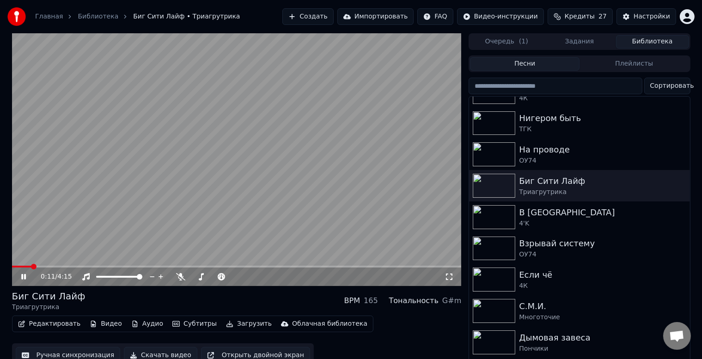
click at [163, 352] on button "Скачать видео" at bounding box center [161, 355] width 74 height 17
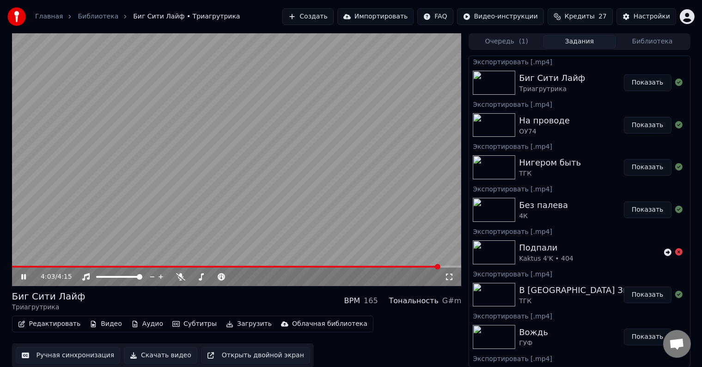
click at [652, 43] on button "Библиотека" at bounding box center [652, 41] width 73 height 13
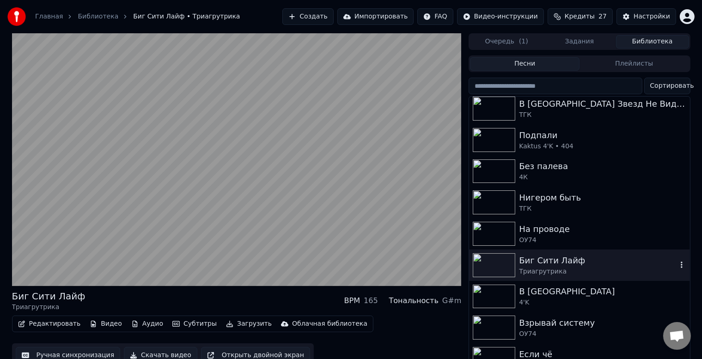
scroll to position [493, 0]
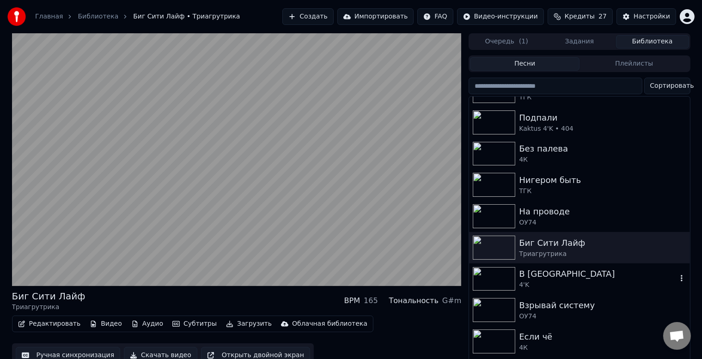
click at [569, 284] on div "4'K" at bounding box center [598, 285] width 158 height 9
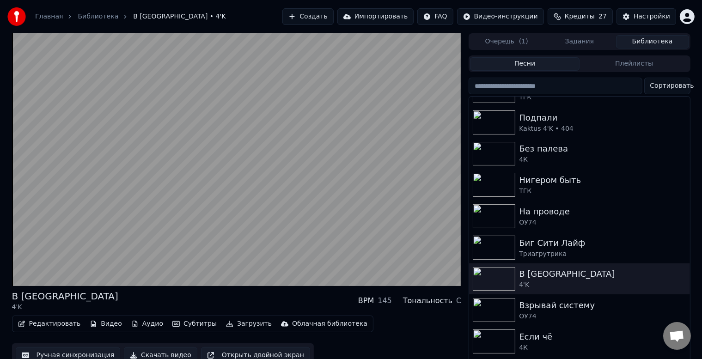
click at [159, 353] on button "Скачать видео" at bounding box center [161, 355] width 74 height 17
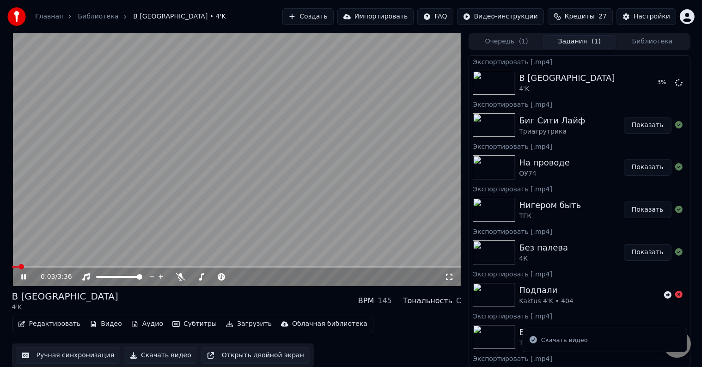
click at [24, 266] on span at bounding box center [21, 267] width 6 height 6
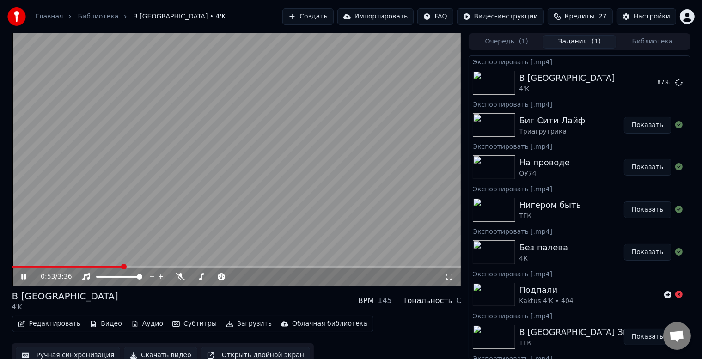
click at [639, 41] on button "Библиотека" at bounding box center [652, 41] width 73 height 13
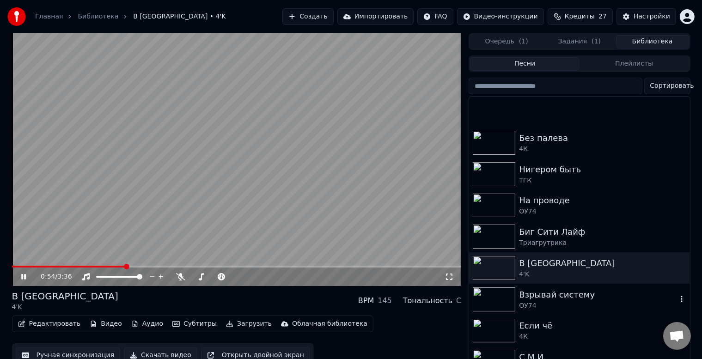
scroll to position [616, 0]
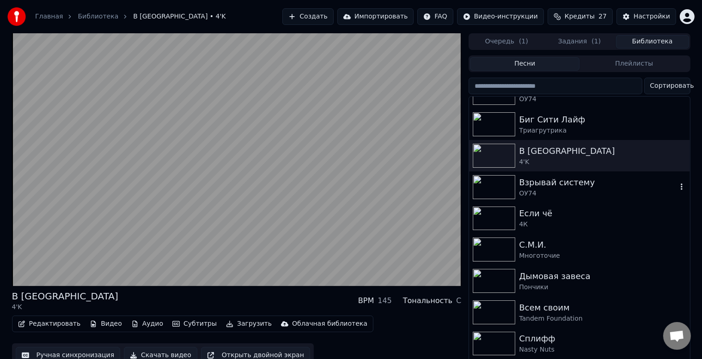
click at [588, 192] on div "ОУ74" at bounding box center [598, 193] width 158 height 9
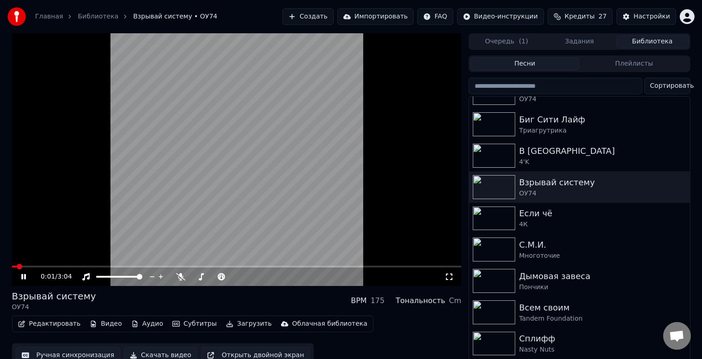
click at [154, 356] on button "Скачать видео" at bounding box center [161, 355] width 74 height 17
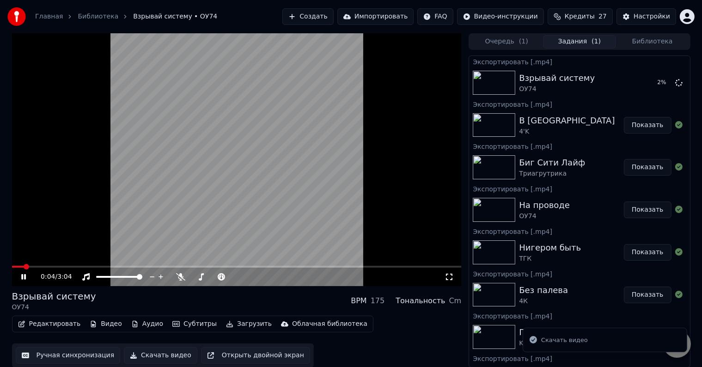
click at [645, 42] on button "Библиотека" at bounding box center [652, 41] width 73 height 13
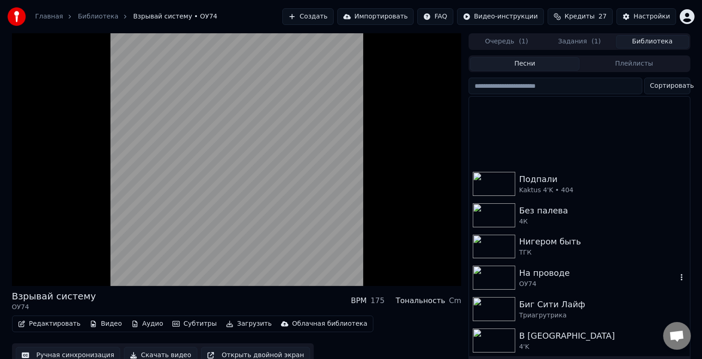
scroll to position [616, 0]
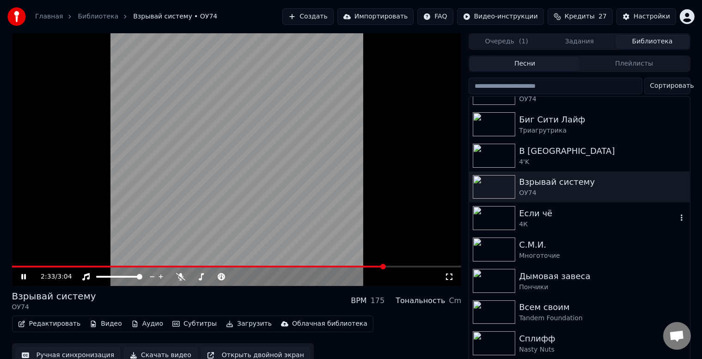
click at [564, 230] on div "Если чё 4К" at bounding box center [579, 218] width 221 height 31
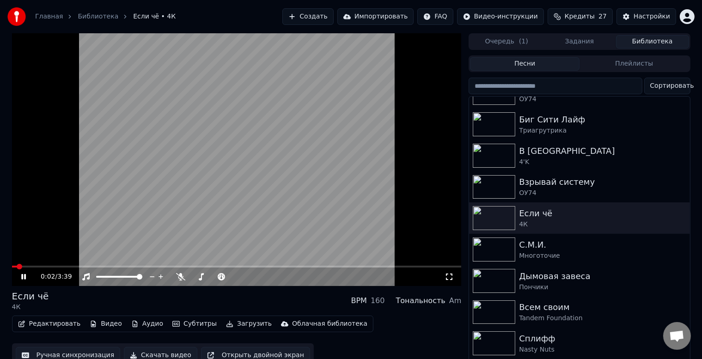
click at [155, 354] on button "Скачать видео" at bounding box center [161, 355] width 74 height 17
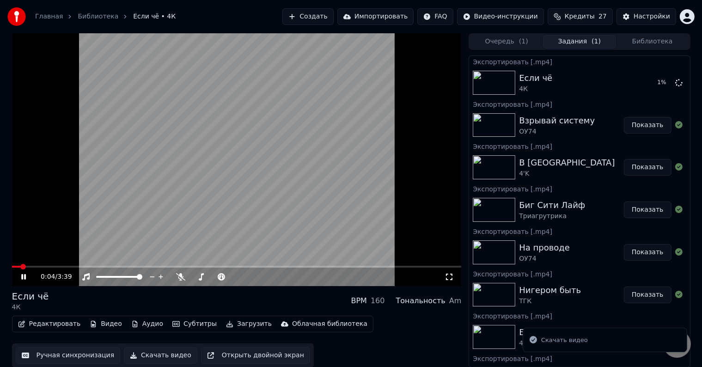
click at [25, 268] on span at bounding box center [23, 267] width 6 height 6
click at [39, 268] on div "0:07 / 3:39" at bounding box center [237, 277] width 450 height 18
click at [41, 266] on span at bounding box center [237, 267] width 450 height 2
click at [53, 265] on video at bounding box center [237, 159] width 450 height 253
click at [69, 247] on video at bounding box center [237, 159] width 450 height 253
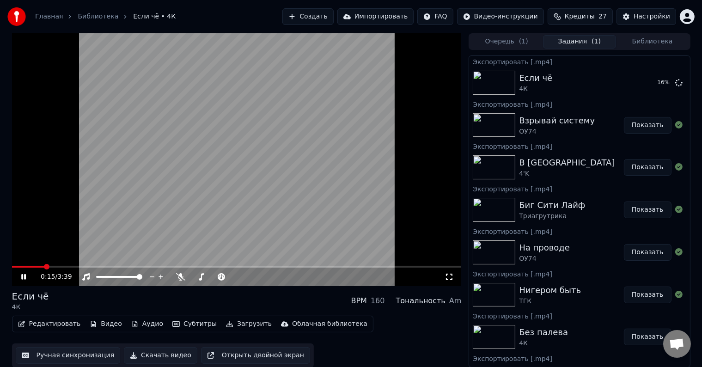
click at [636, 37] on button "Библиотека" at bounding box center [652, 41] width 73 height 13
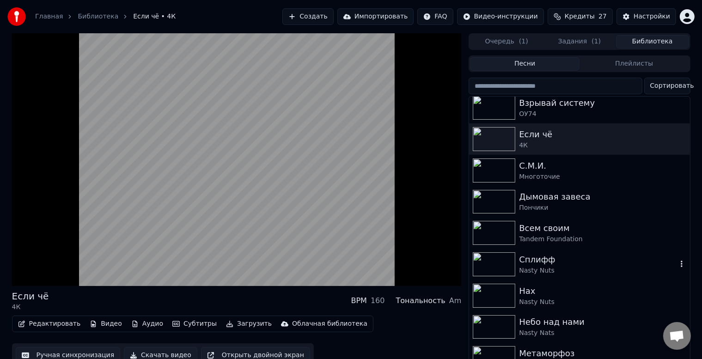
scroll to position [678, 0]
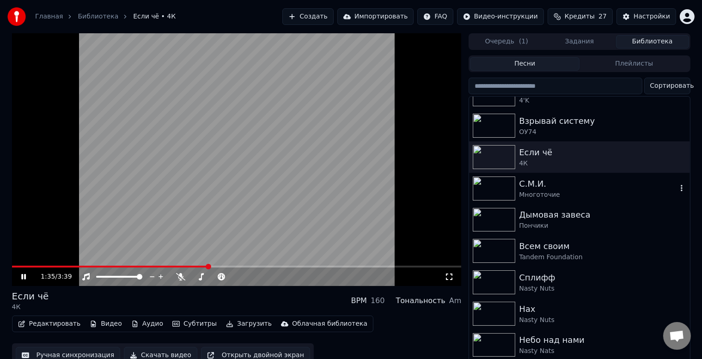
click at [528, 189] on div "С.М.И." at bounding box center [598, 184] width 158 height 13
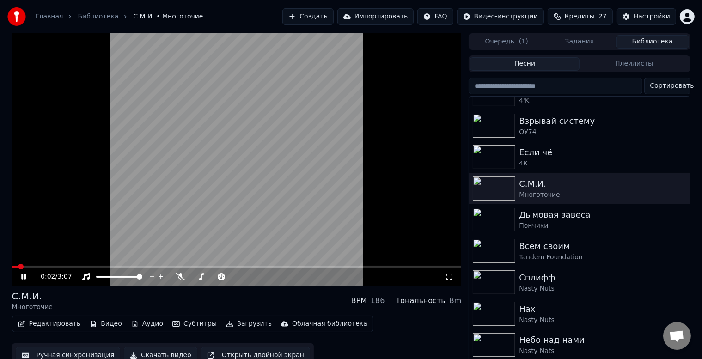
click at [148, 355] on button "Скачать видео" at bounding box center [161, 355] width 74 height 17
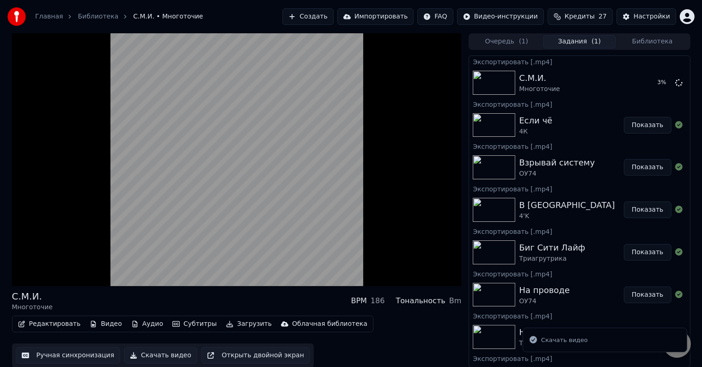
click at [382, 329] on div "Редактировать Видео Аудио Субтитры Загрузить Облачная библиотека Ручная синхрон…" at bounding box center [237, 342] width 450 height 52
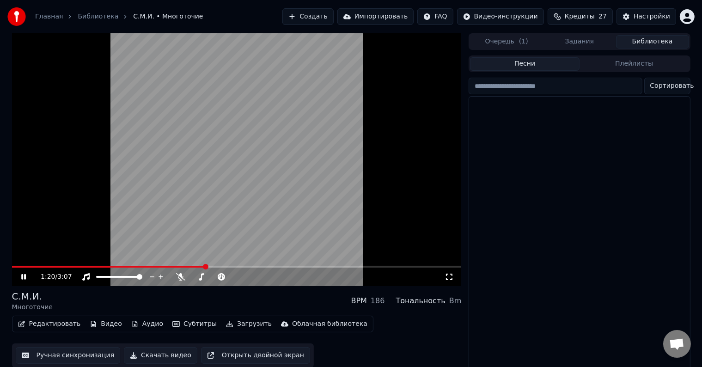
click at [669, 47] on button "Библиотека" at bounding box center [652, 41] width 73 height 13
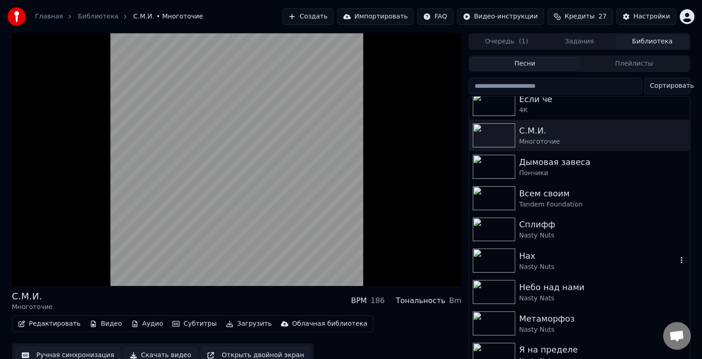
scroll to position [740, 0]
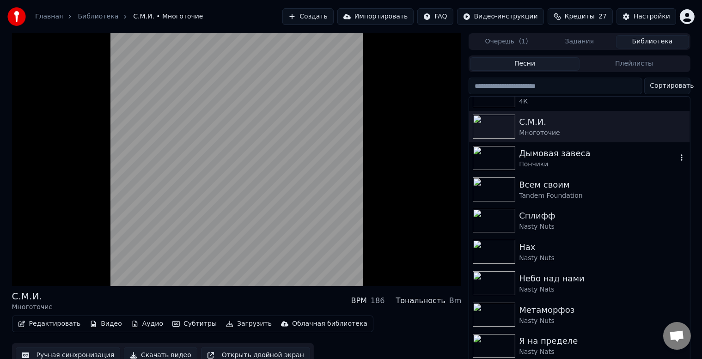
click at [576, 155] on div "Дымовая завеса" at bounding box center [598, 153] width 158 height 13
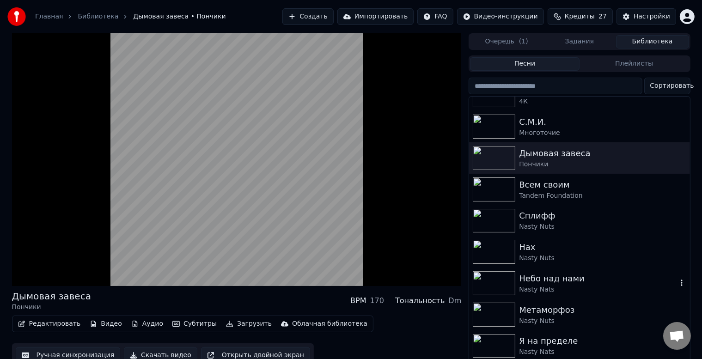
scroll to position [863, 0]
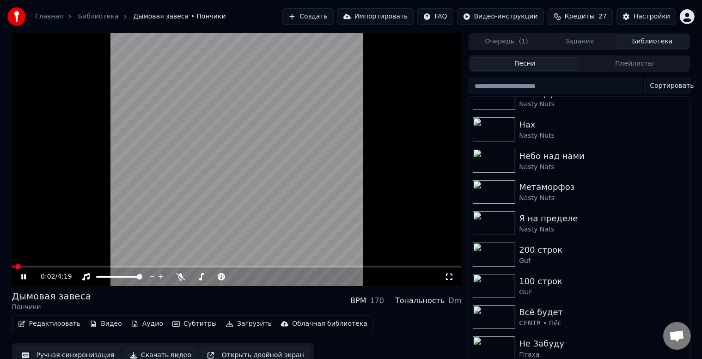
click at [154, 355] on button "Скачать видео" at bounding box center [161, 355] width 74 height 17
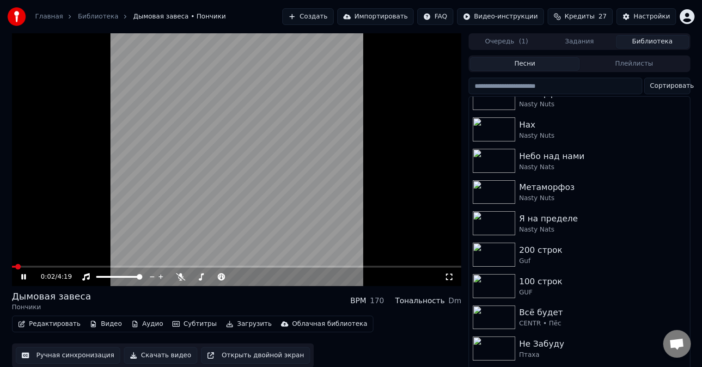
click at [418, 355] on div "Редактировать Видео Аудио Субтитры Загрузить Облачная библиотека Ручная синхрон…" at bounding box center [237, 342] width 450 height 52
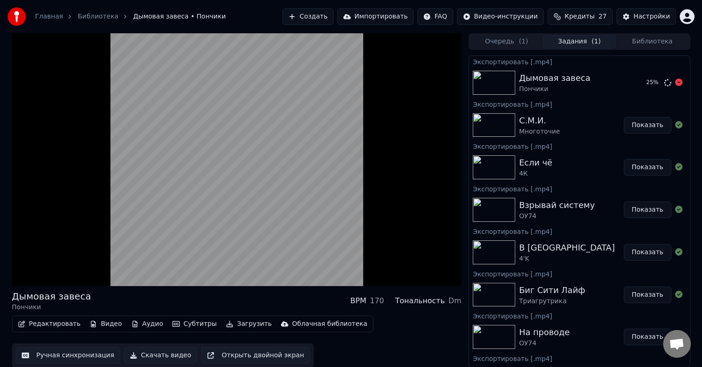
click at [659, 44] on button "Библиотека" at bounding box center [652, 41] width 73 height 13
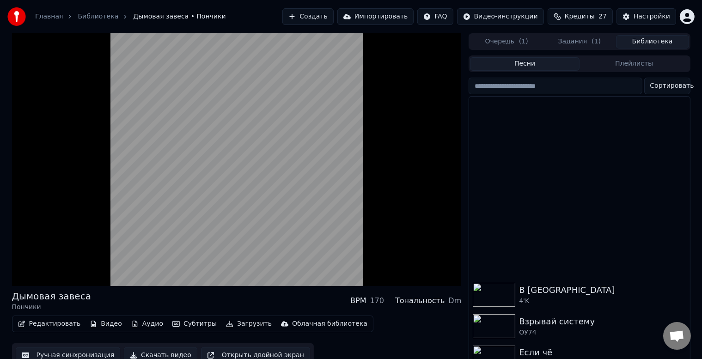
scroll to position [740, 0]
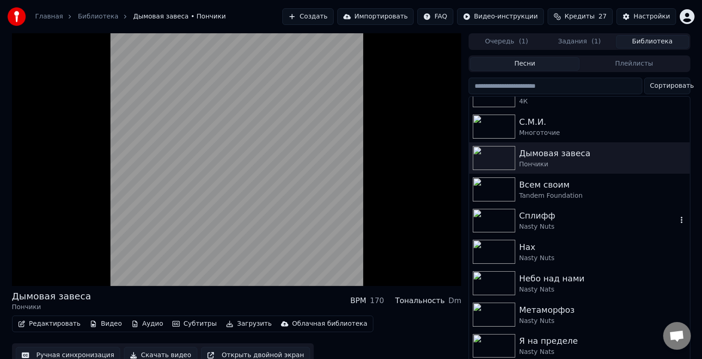
click at [583, 227] on div "Nasty Nuts" at bounding box center [598, 226] width 158 height 9
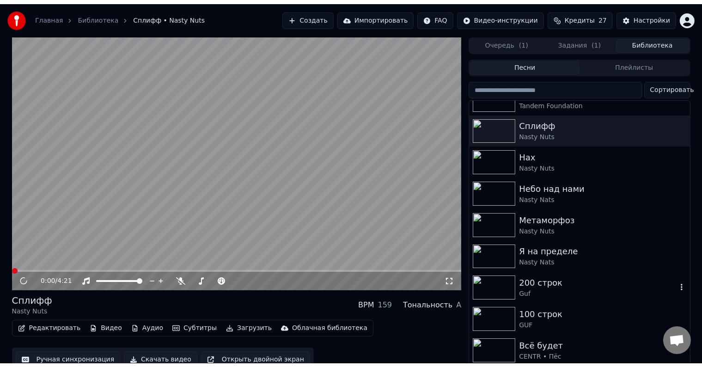
scroll to position [863, 0]
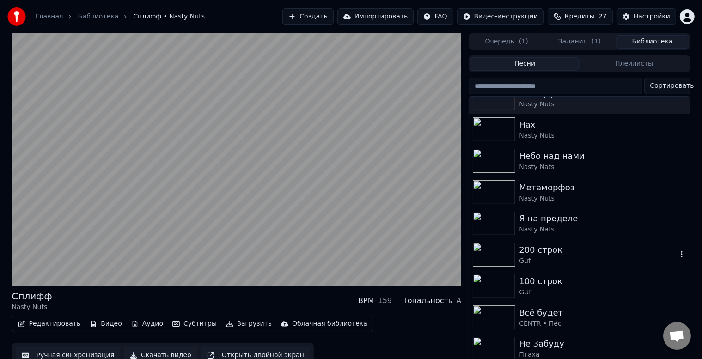
click at [571, 263] on div "Guf" at bounding box center [598, 261] width 158 height 9
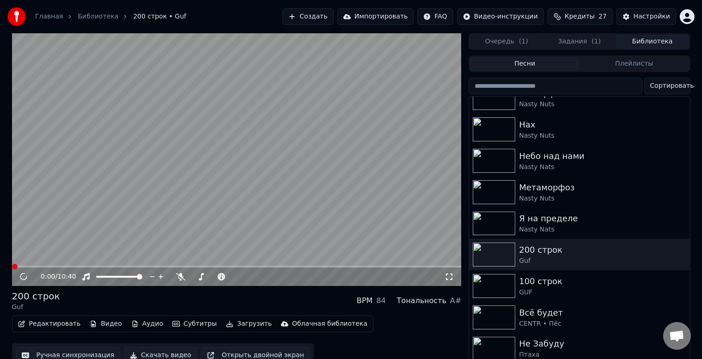
click at [153, 351] on button "Скачать видео" at bounding box center [161, 355] width 74 height 17
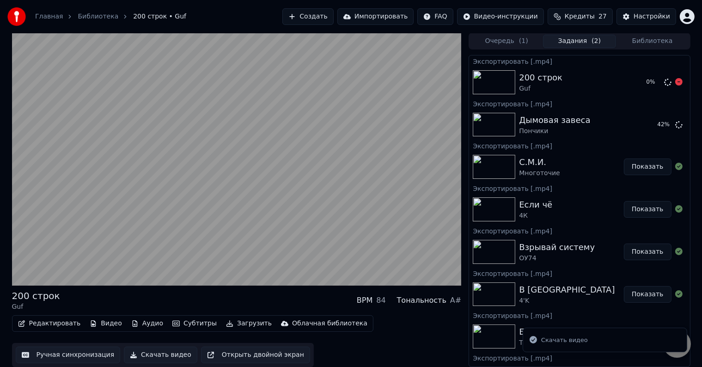
click at [657, 41] on button "Библиотека" at bounding box center [652, 41] width 73 height 13
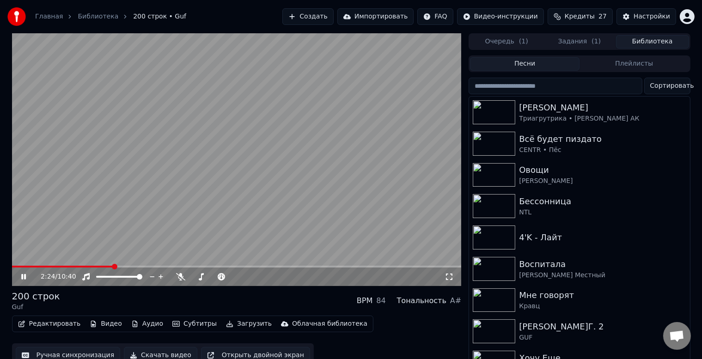
click at [583, 37] on button "Задания ( 1 )" at bounding box center [579, 41] width 73 height 13
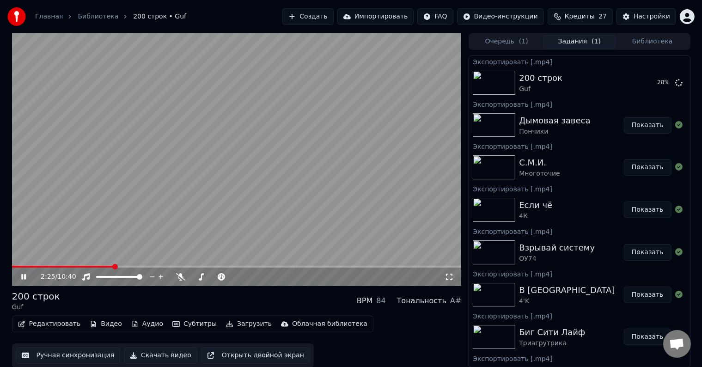
click at [652, 38] on button "Библиотека" at bounding box center [652, 41] width 73 height 13
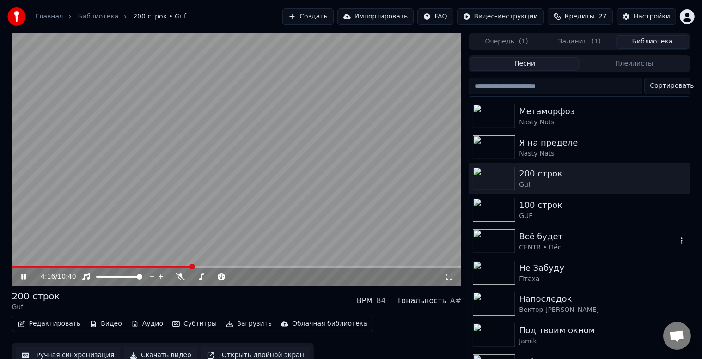
scroll to position [925, 0]
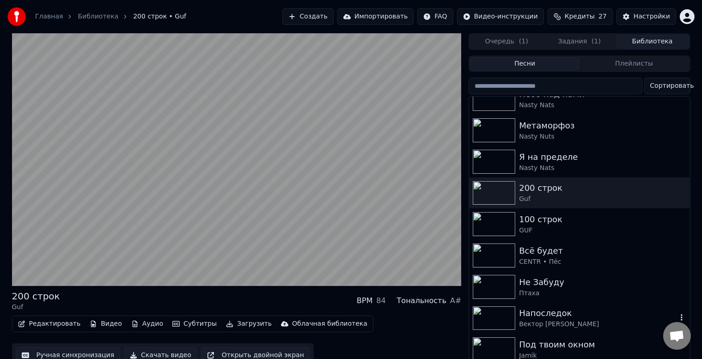
click at [564, 325] on div "Вектор [PERSON_NAME]" at bounding box center [598, 324] width 158 height 9
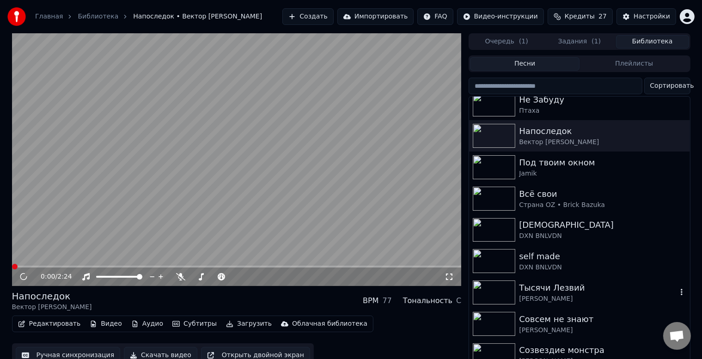
scroll to position [1110, 0]
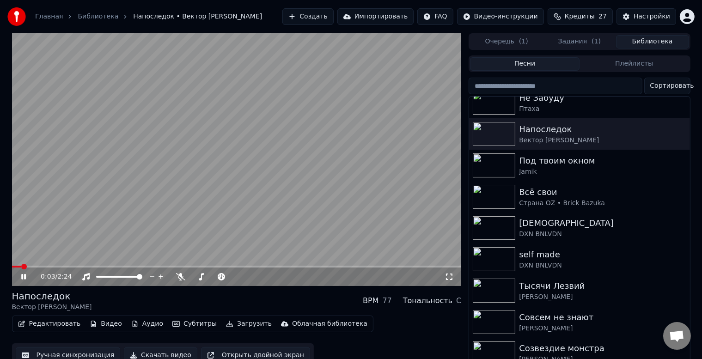
click at [160, 353] on button "Скачать видео" at bounding box center [161, 355] width 74 height 17
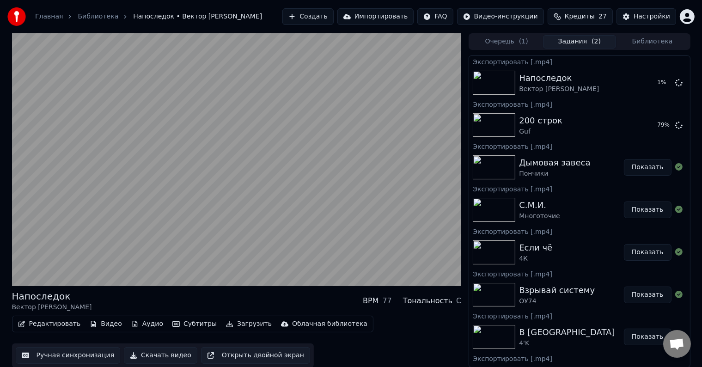
click at [669, 42] on button "Библиотека" at bounding box center [652, 41] width 73 height 13
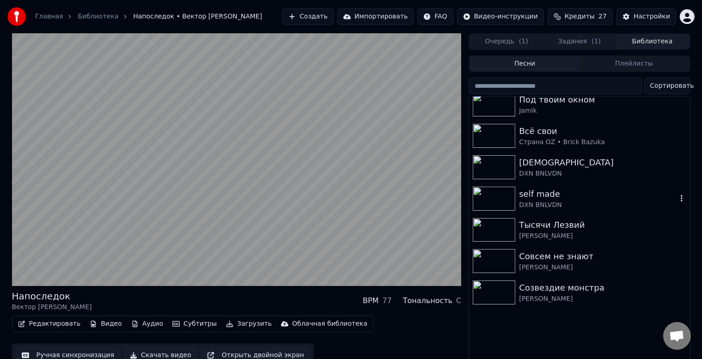
scroll to position [1171, 0]
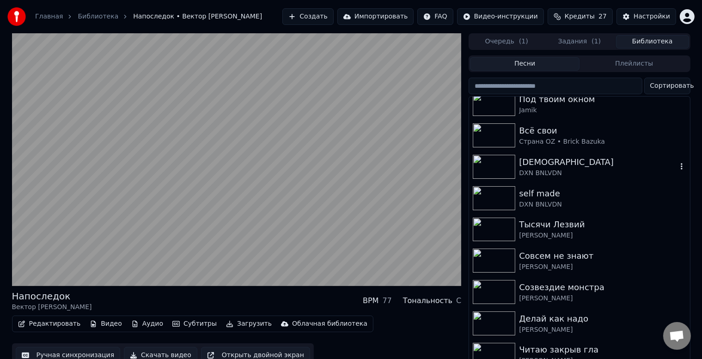
click at [601, 172] on div "DXN BNLVDN" at bounding box center [598, 173] width 158 height 9
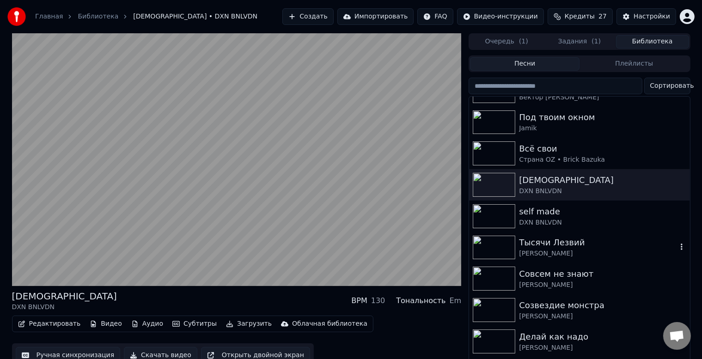
scroll to position [1171, 0]
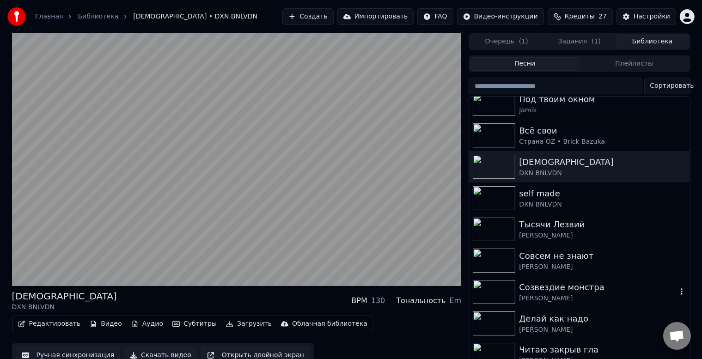
click at [580, 292] on div "Созвездие монстра" at bounding box center [598, 287] width 158 height 13
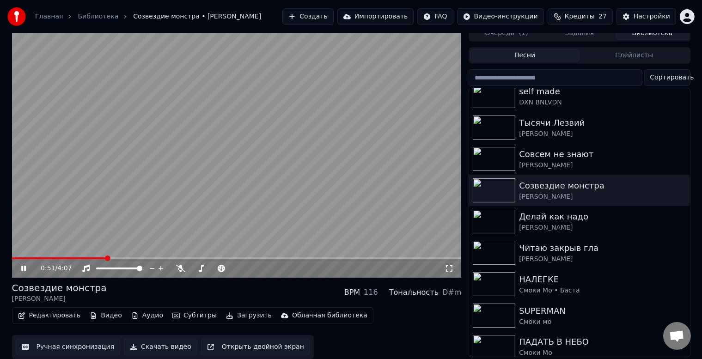
scroll to position [12, 0]
click at [556, 324] on div "SUPERMAN Смоки мо" at bounding box center [579, 315] width 221 height 31
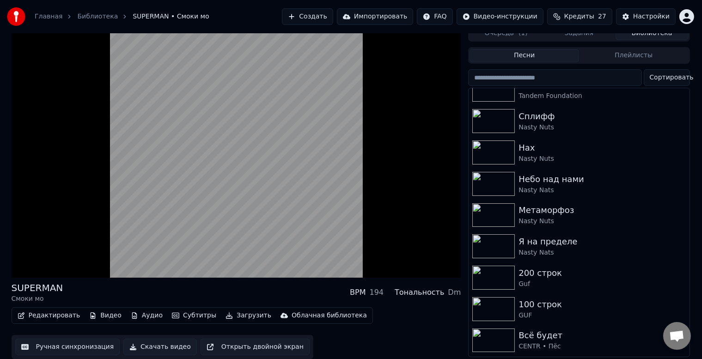
scroll to position [793, 0]
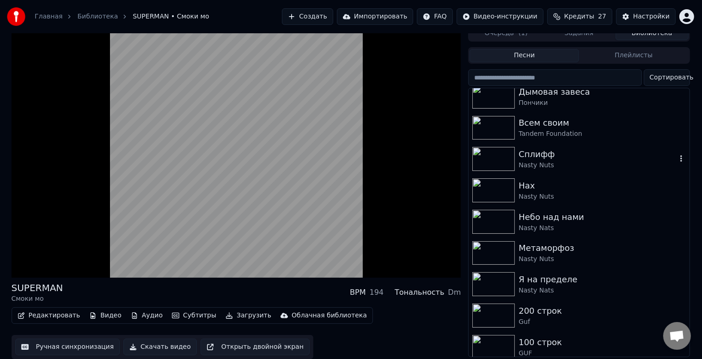
click at [541, 148] on div "Сплифф" at bounding box center [598, 154] width 158 height 13
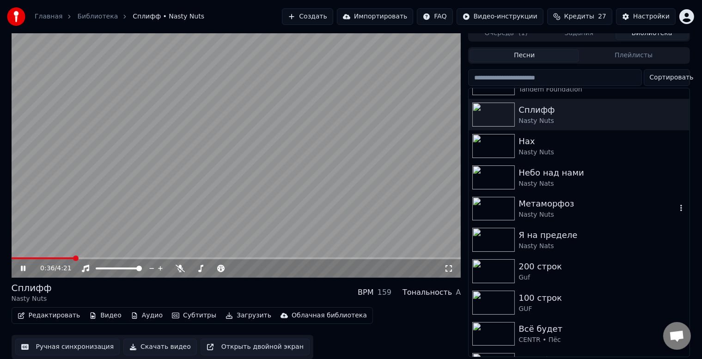
scroll to position [855, 0]
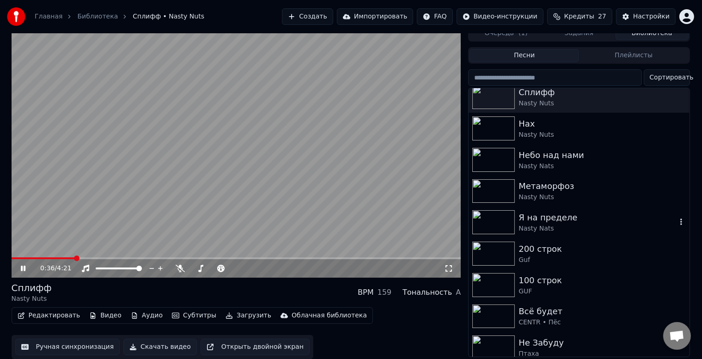
click at [572, 228] on div "Nasty Nats" at bounding box center [598, 228] width 158 height 9
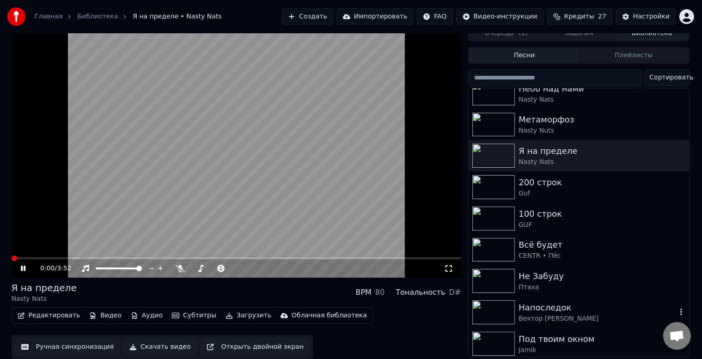
scroll to position [978, 0]
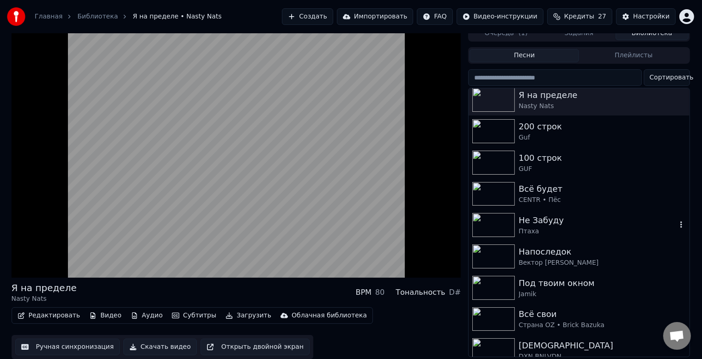
click at [563, 231] on div "Птаха" at bounding box center [598, 231] width 158 height 9
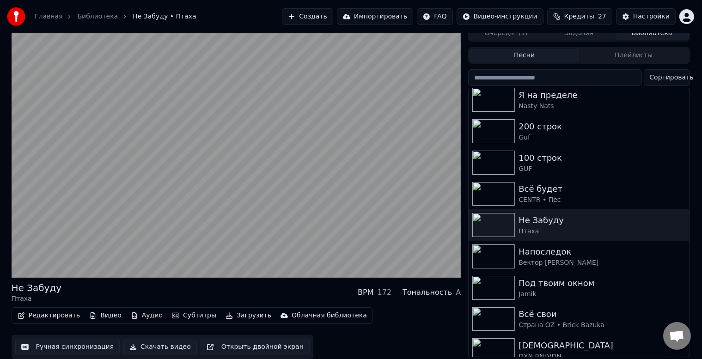
click at [154, 342] on button "Скачать видео" at bounding box center [160, 347] width 74 height 17
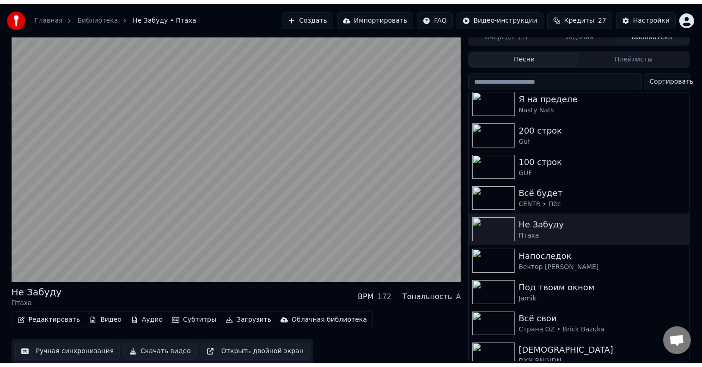
scroll to position [0, 0]
